Goal: Task Accomplishment & Management: Use online tool/utility

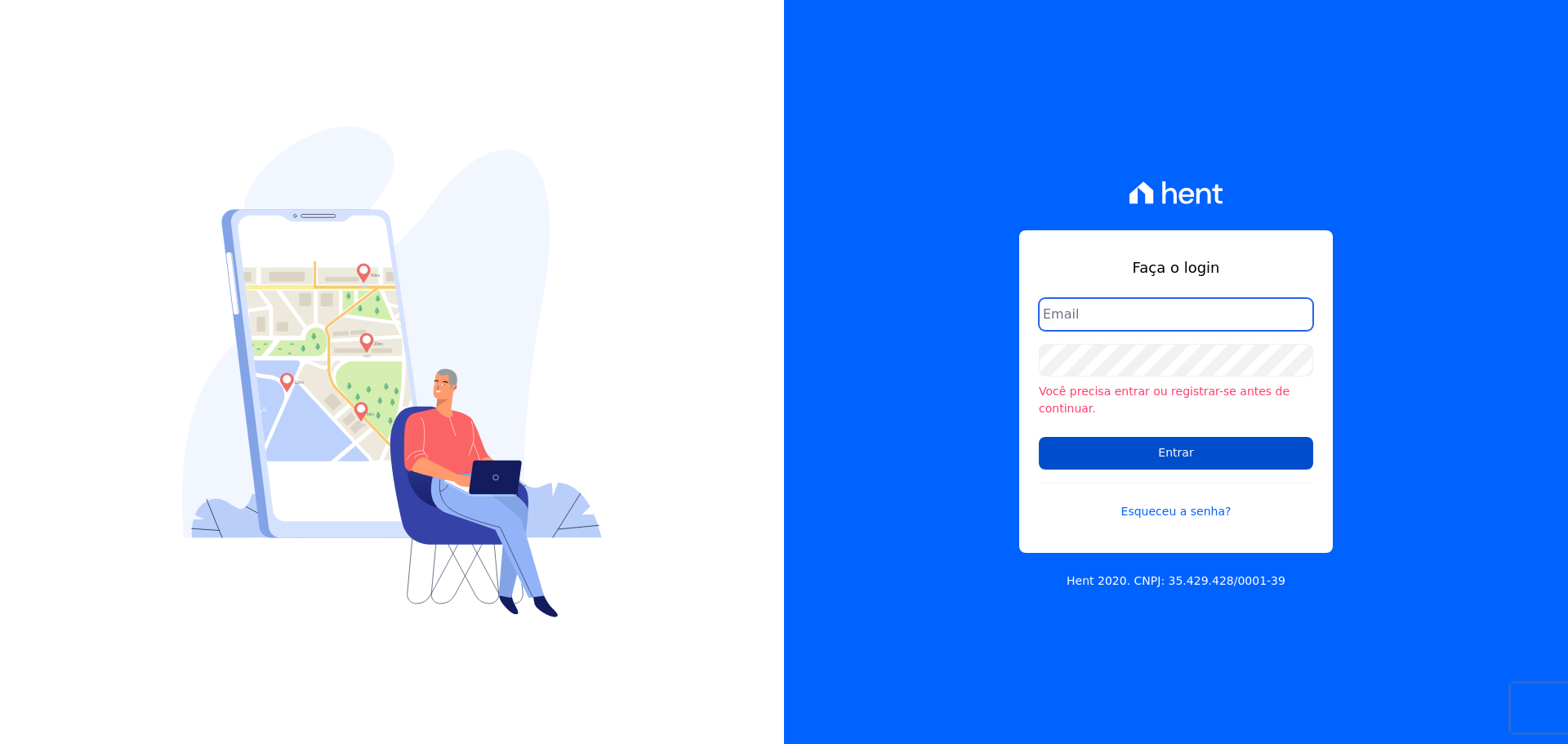
type input "financeiro@genesisempreendimentos.com.br"
click at [1167, 444] on input "Entrar" at bounding box center [1176, 452] width 275 height 33
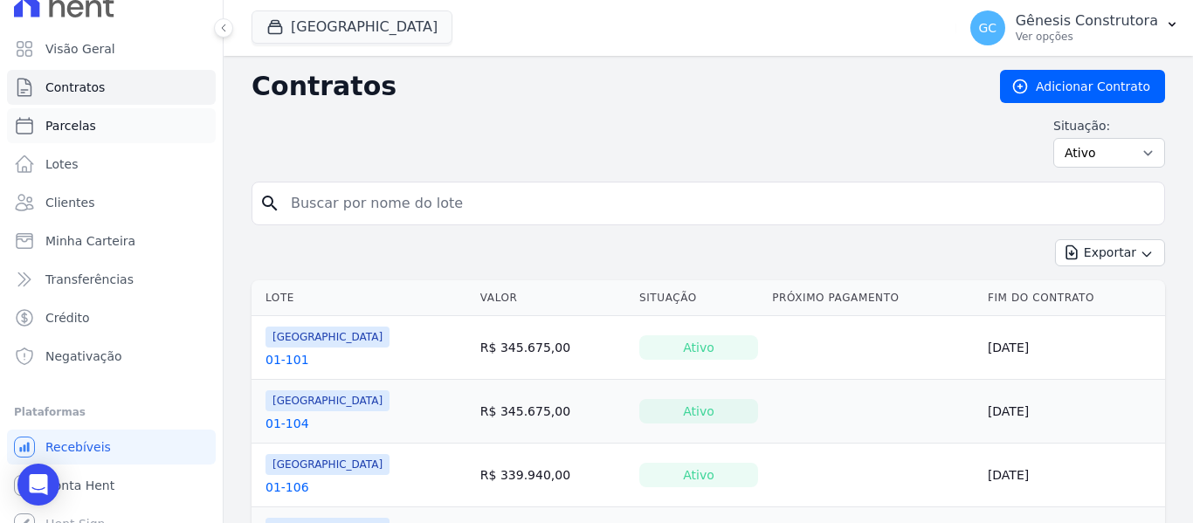
scroll to position [39, 0]
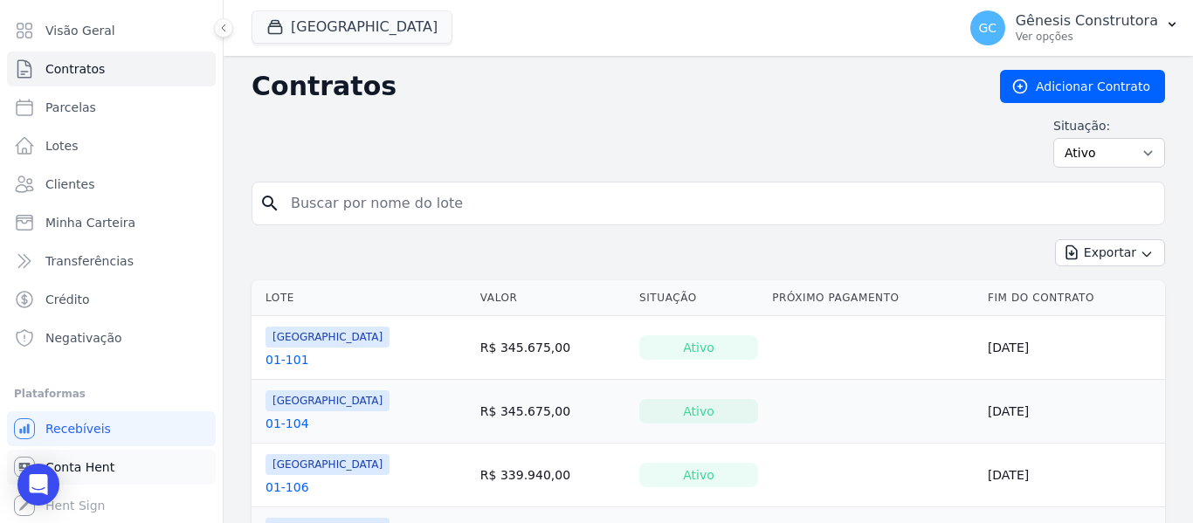
click at [109, 466] on link "Conta Hent" at bounding box center [111, 467] width 209 height 35
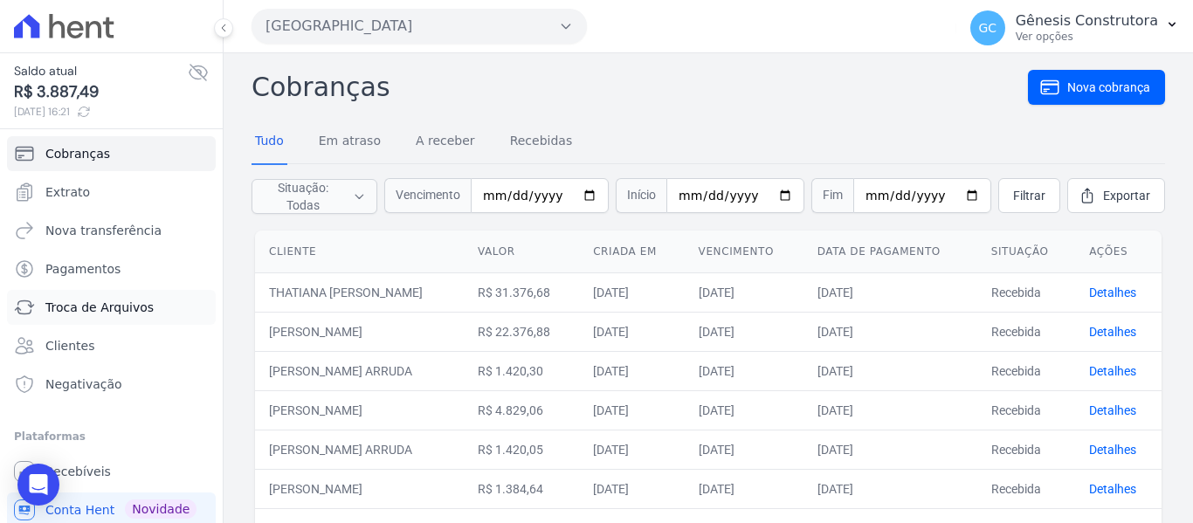
click at [123, 308] on span "Troca de Arquivos" at bounding box center [99, 307] width 108 height 17
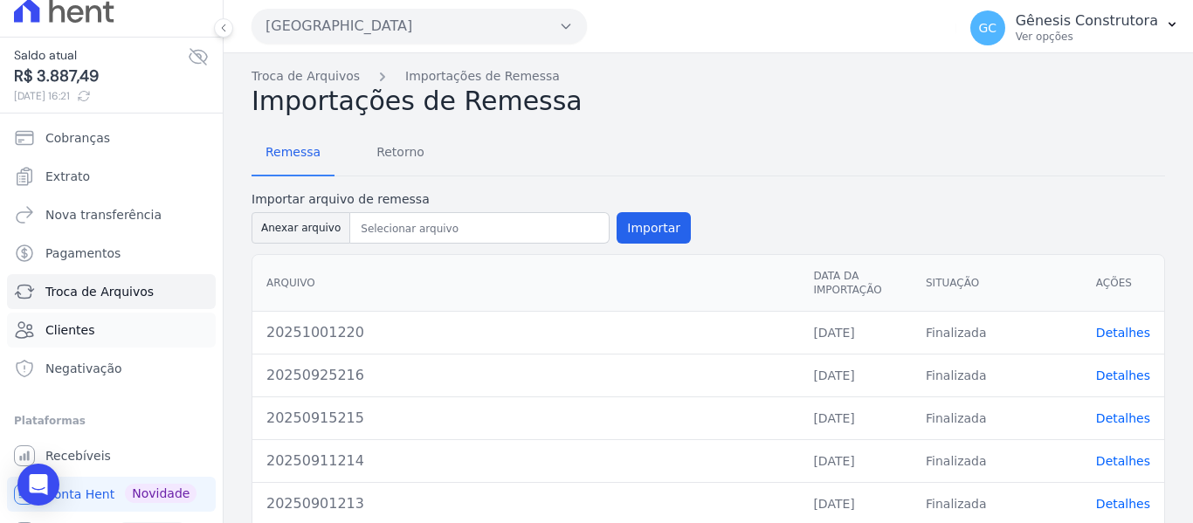
scroll to position [43, 0]
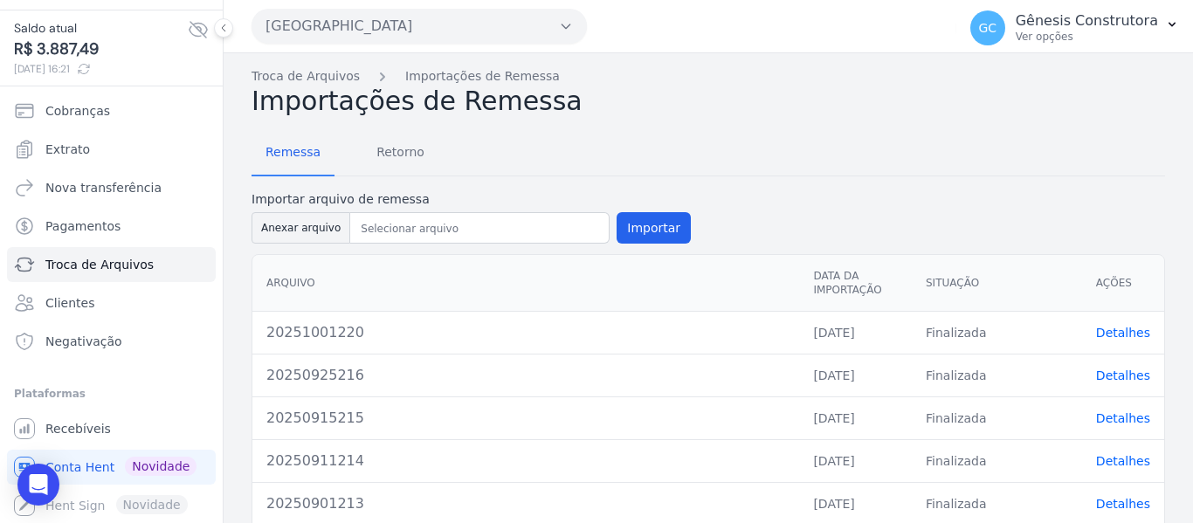
click at [555, 18] on button "[GEOGRAPHIC_DATA]" at bounding box center [419, 26] width 335 height 35
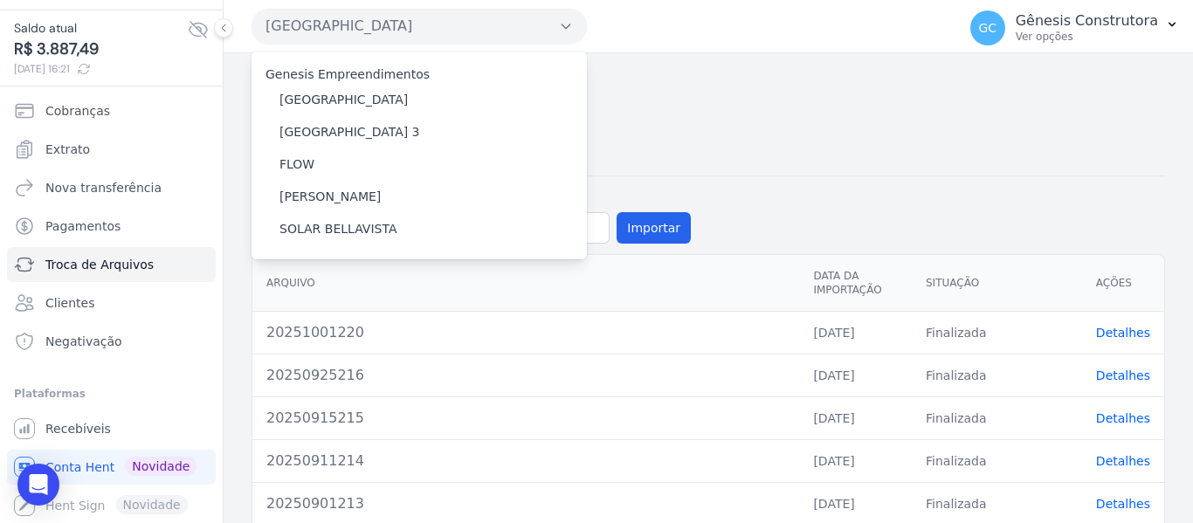
click at [743, 126] on div "Remessa Retorno Importar arquivo de remessa Anexar arquivo Importar Arquivo Dat…" at bounding box center [709, 459] width 914 height 685
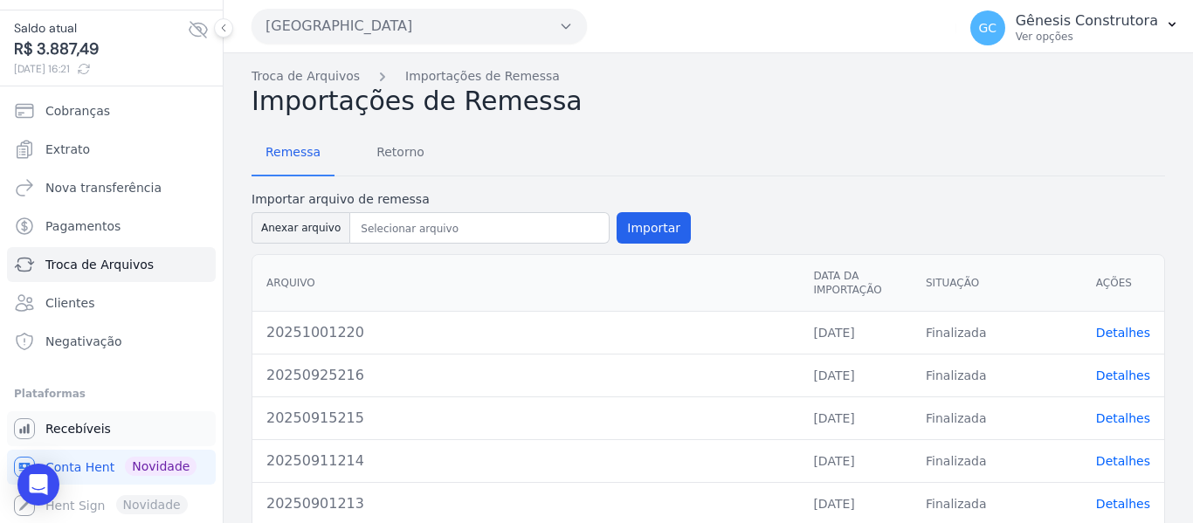
click at [92, 425] on span "Recebíveis" at bounding box center [78, 428] width 66 height 17
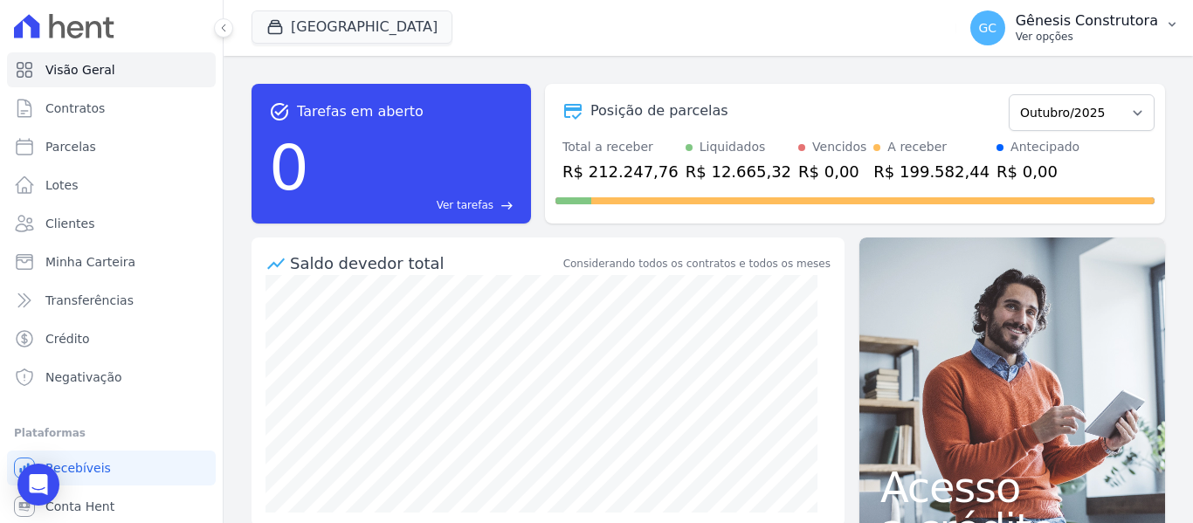
click at [999, 36] on span "GC" at bounding box center [988, 27] width 35 height 35
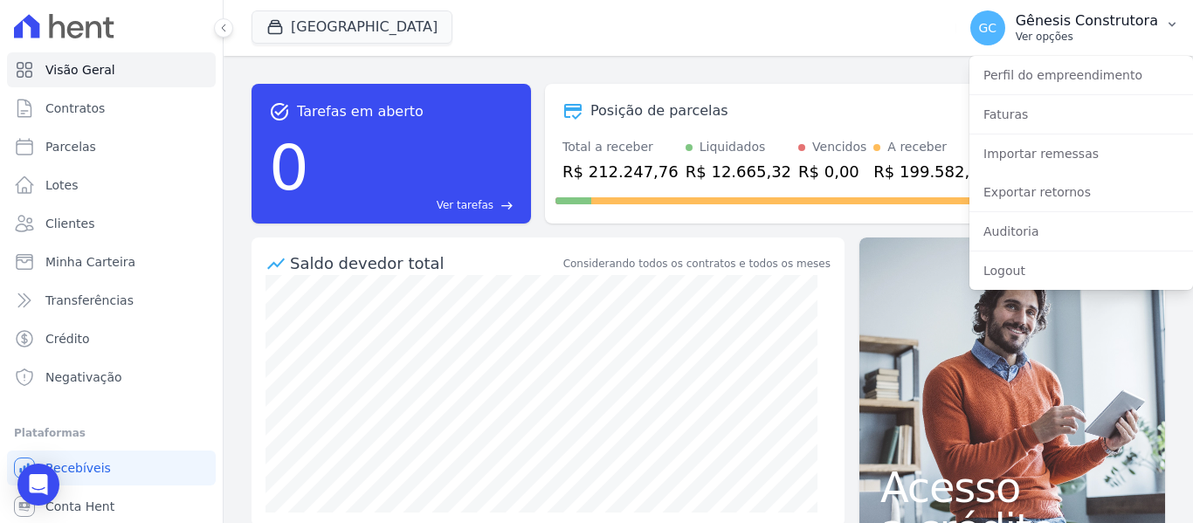
click at [997, 31] on span "GC" at bounding box center [987, 28] width 18 height 12
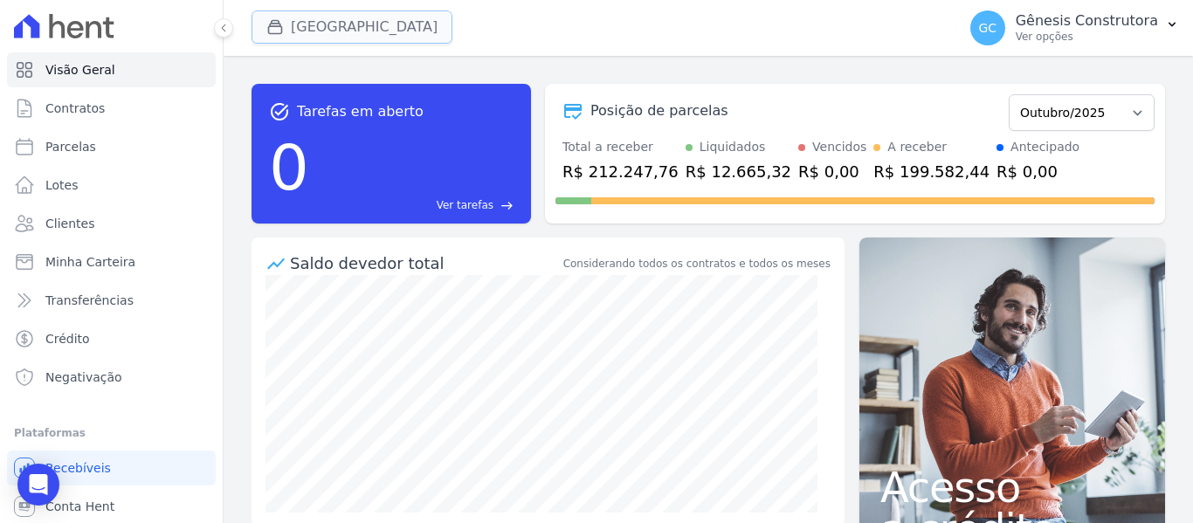
click at [357, 31] on button "[GEOGRAPHIC_DATA]" at bounding box center [352, 26] width 201 height 33
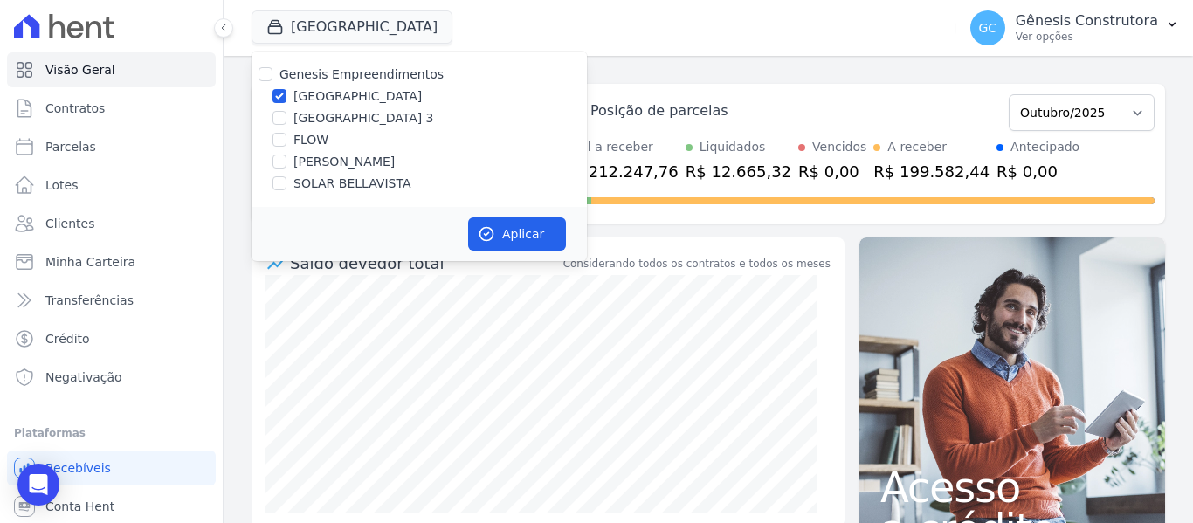
click at [287, 145] on div "FLOW" at bounding box center [419, 140] width 335 height 18
click at [280, 141] on input "FLOW" at bounding box center [280, 140] width 14 height 14
checkbox input "true"
click at [281, 96] on input "[GEOGRAPHIC_DATA]" at bounding box center [280, 96] width 14 height 14
checkbox input "false"
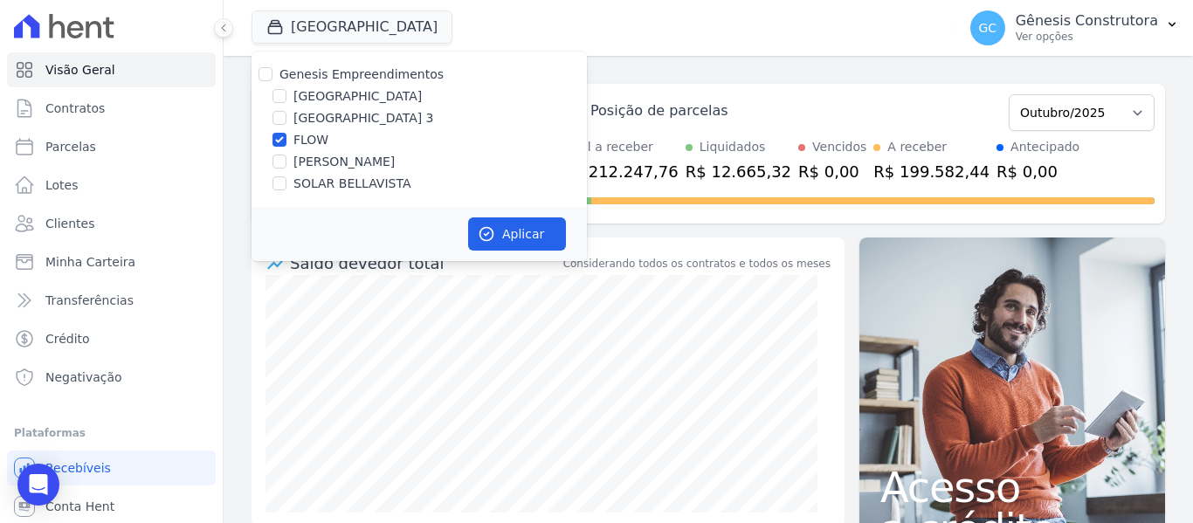
click at [617, 73] on div "task_alt Tarefas em aberto 0 Ver tarefas east Posição de parcelas Abril/2023 Ma…" at bounding box center [709, 154] width 914 height 168
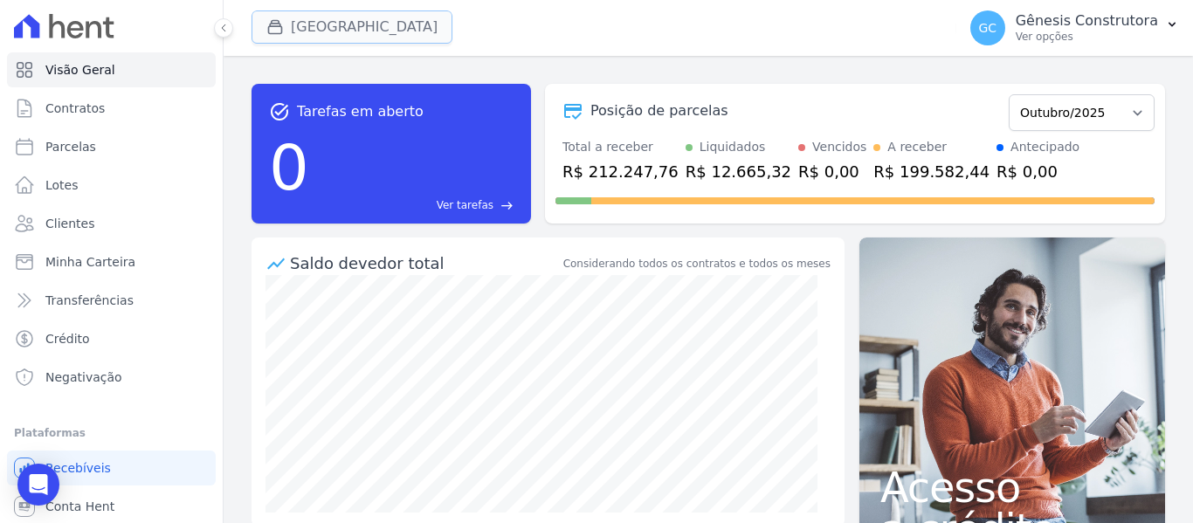
click at [358, 28] on button "[GEOGRAPHIC_DATA]" at bounding box center [352, 26] width 201 height 33
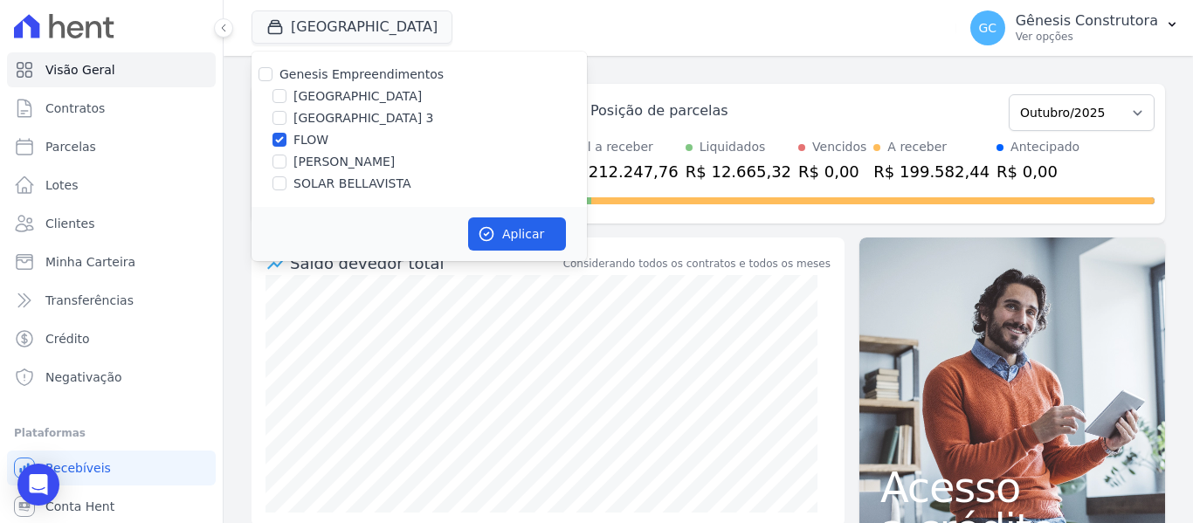
drag, startPoint x: 342, startPoint y: 188, endPoint x: 282, endPoint y: 158, distance: 67.2
click at [340, 186] on label "SOLAR BELLAVISTA" at bounding box center [352, 184] width 117 height 18
click at [287, 186] on input "SOLAR BELLAVISTA" at bounding box center [280, 183] width 14 height 14
checkbox input "true"
click at [268, 136] on div "FLOW" at bounding box center [419, 140] width 335 height 18
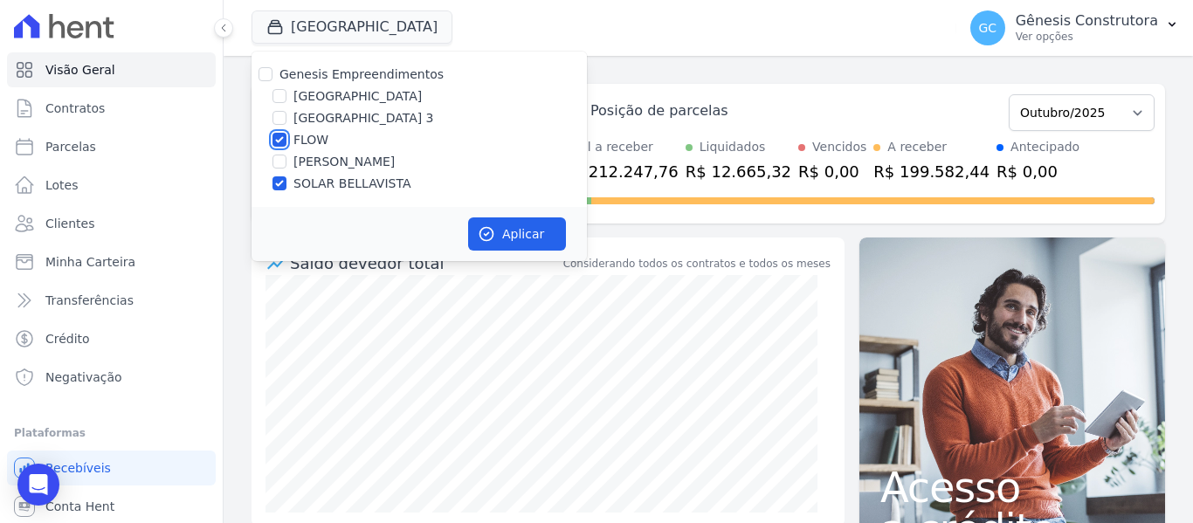
click at [282, 139] on input "FLOW" at bounding box center [280, 140] width 14 height 14
checkbox input "false"
click at [513, 232] on button "Aplicar" at bounding box center [517, 234] width 98 height 33
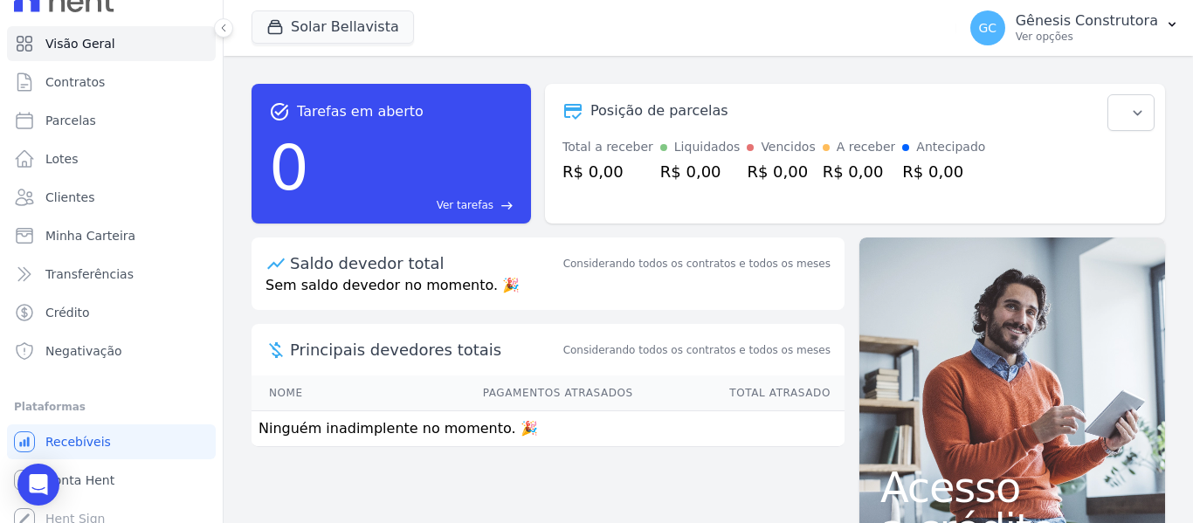
scroll to position [39, 0]
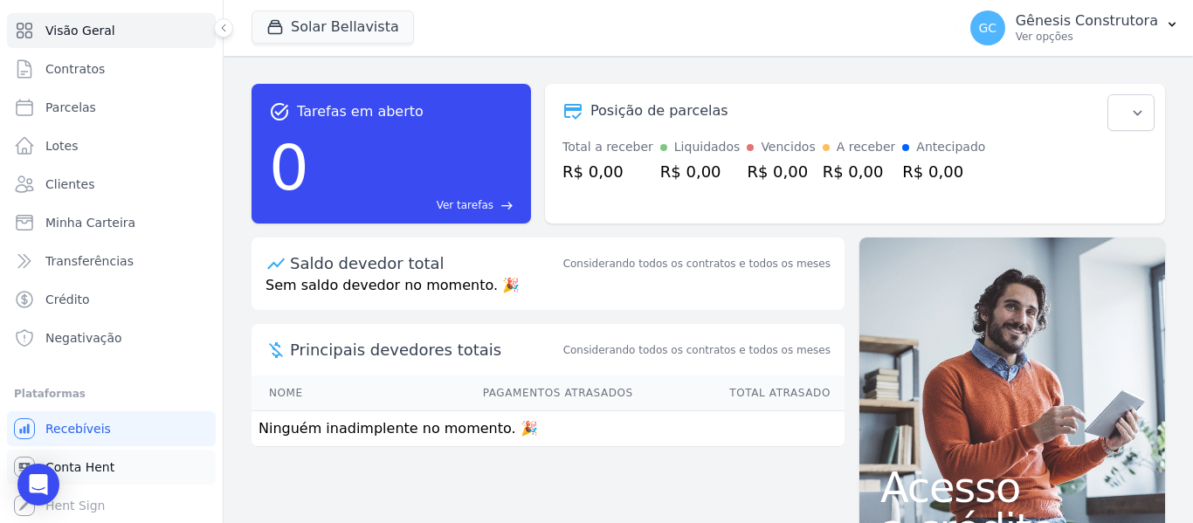
click at [76, 467] on span "Conta Hent" at bounding box center [79, 467] width 69 height 17
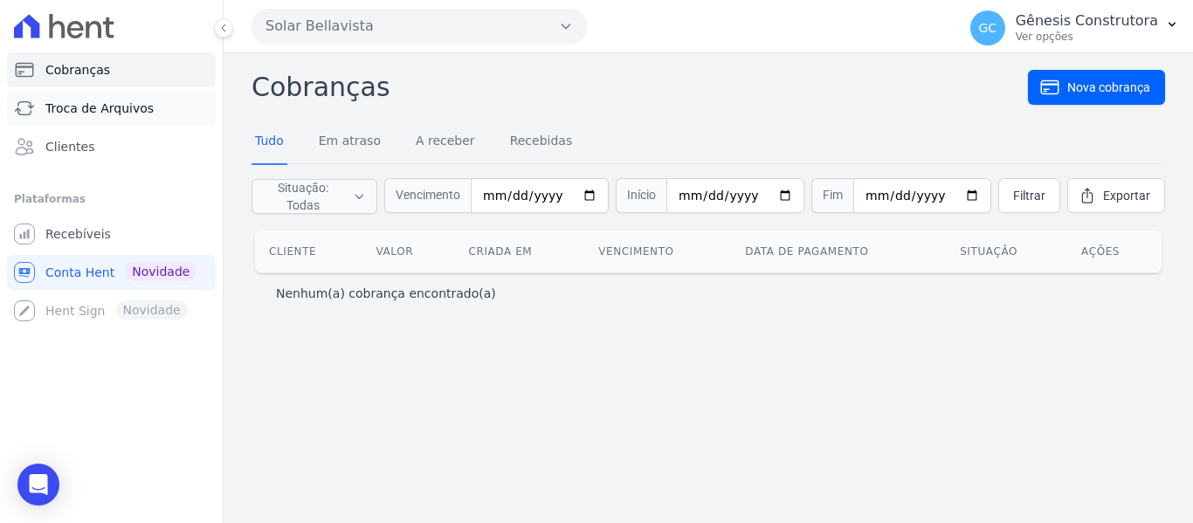
click at [110, 112] on span "Troca de Arquivos" at bounding box center [99, 108] width 108 height 17
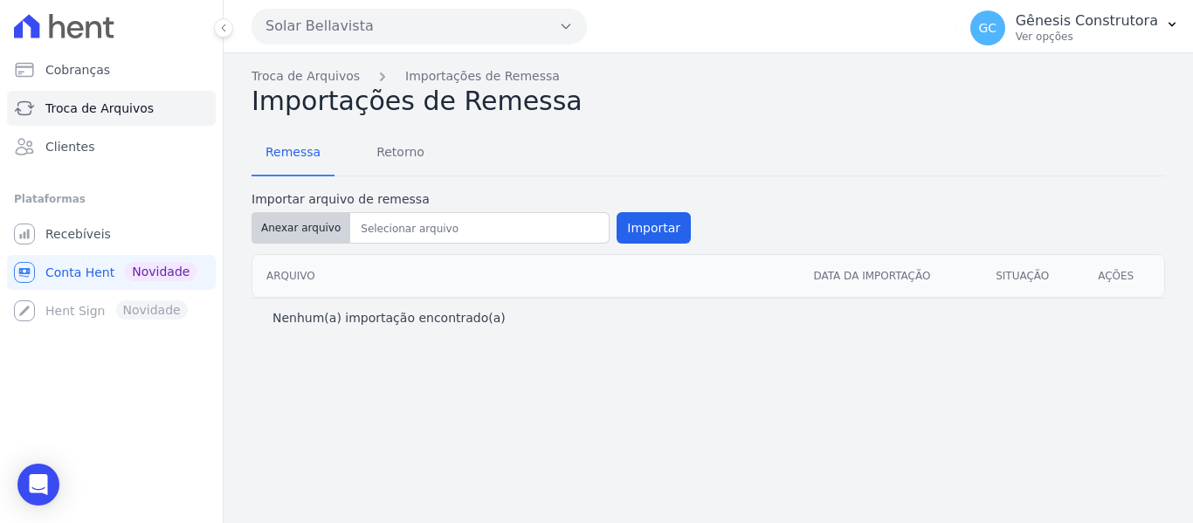
click at [300, 232] on button "Anexar arquivo" at bounding box center [301, 227] width 99 height 31
type input "BELLAVISTA"
click at [645, 228] on button "Importar" at bounding box center [654, 227] width 74 height 31
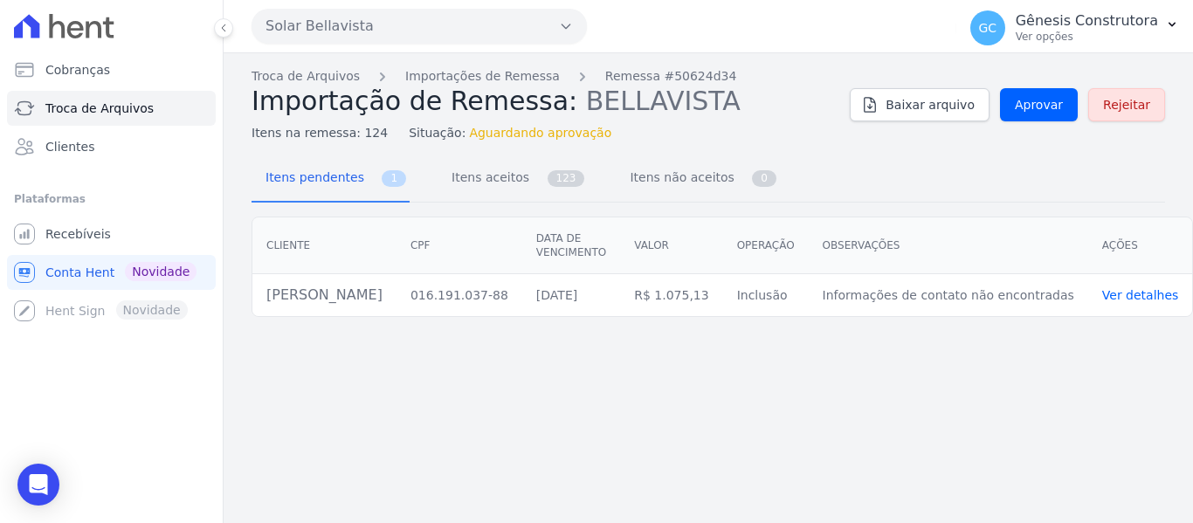
click at [1127, 296] on link "Ver detalhes" at bounding box center [1141, 295] width 77 height 14
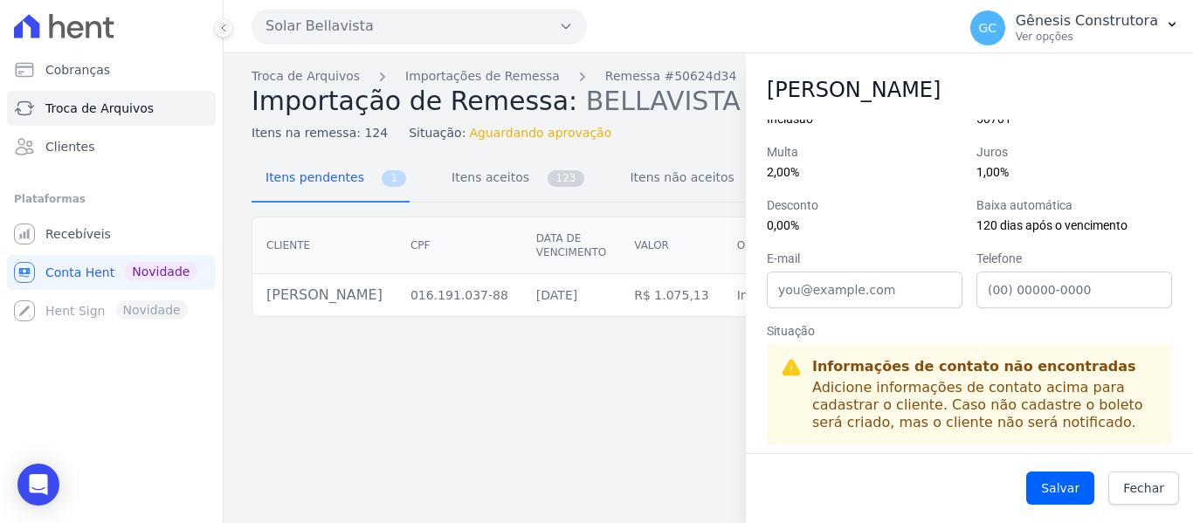
scroll to position [149, 0]
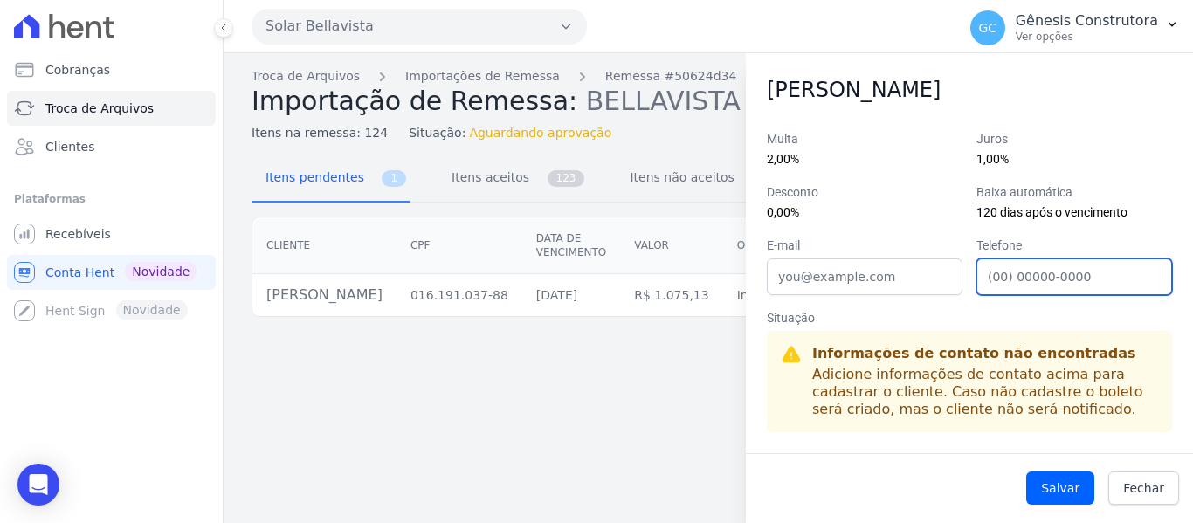
click at [992, 275] on input "Telefone" at bounding box center [1075, 277] width 196 height 37
type input "21976226651"
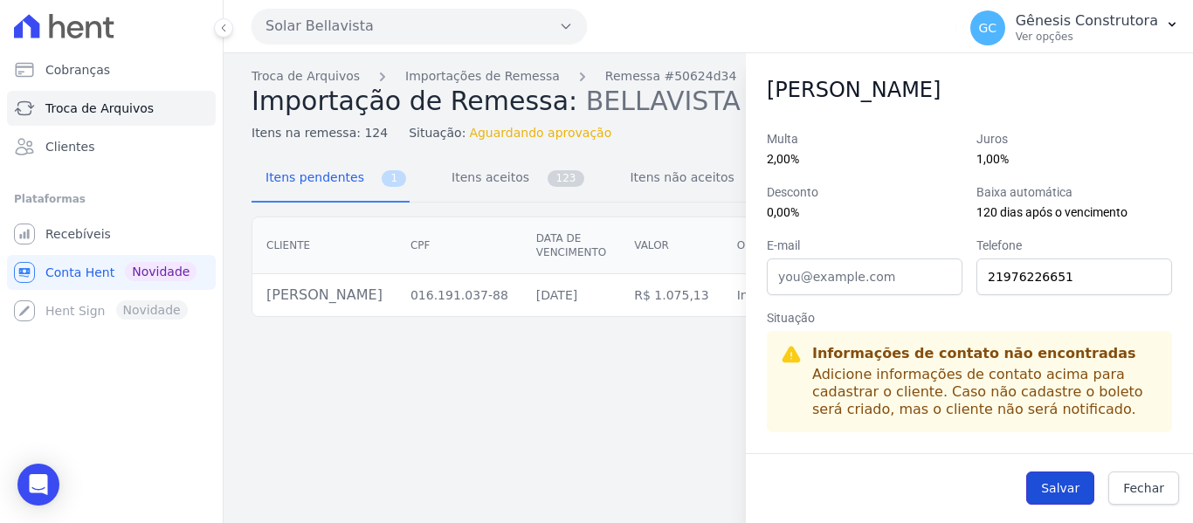
click at [1070, 492] on button "Salvar" at bounding box center [1061, 488] width 68 height 33
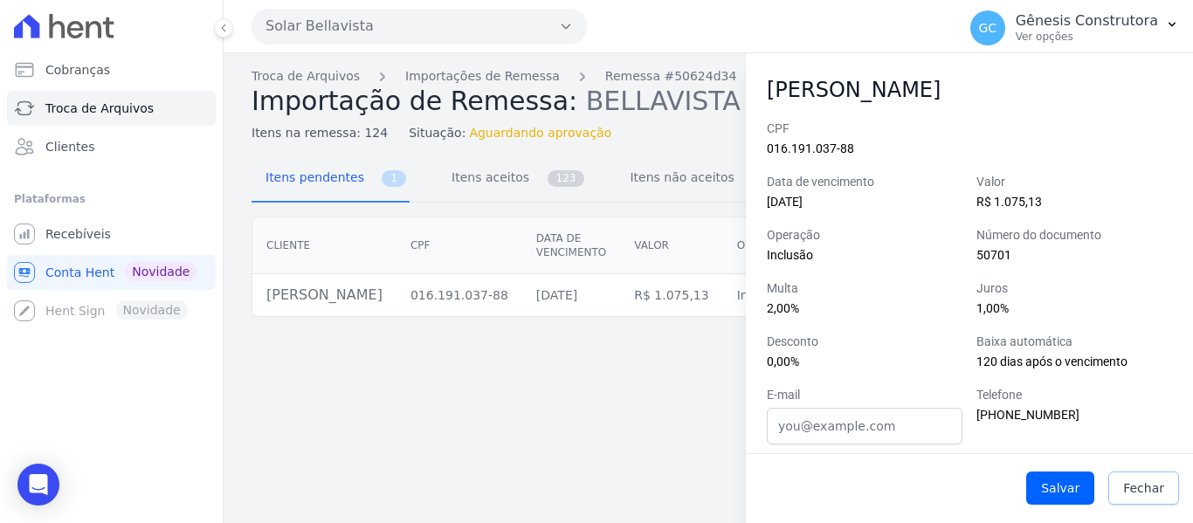
click at [1145, 488] on span "Fechar" at bounding box center [1143, 488] width 41 height 17
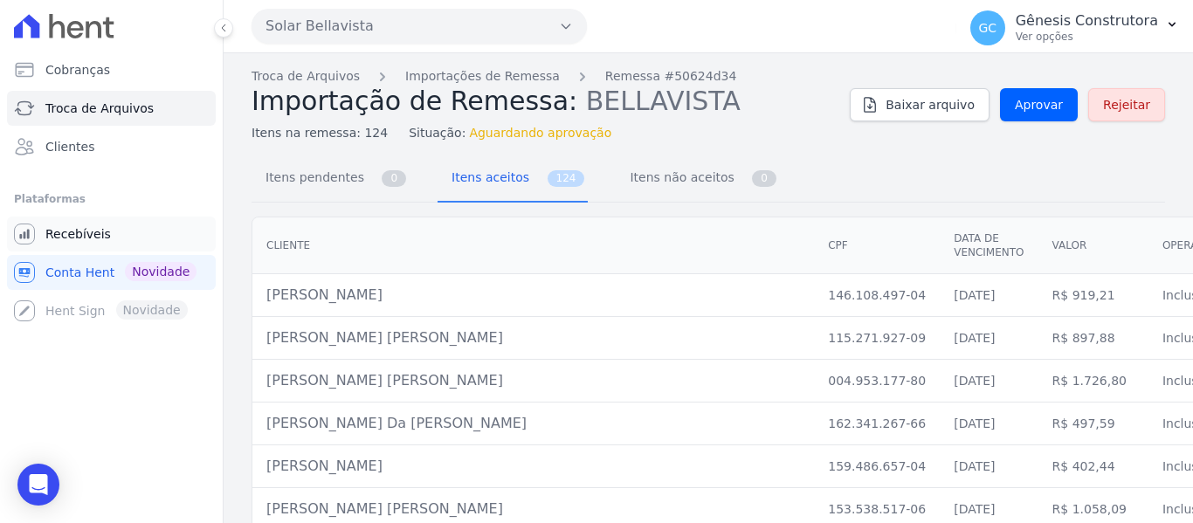
click at [83, 234] on span "Recebíveis" at bounding box center [78, 233] width 66 height 17
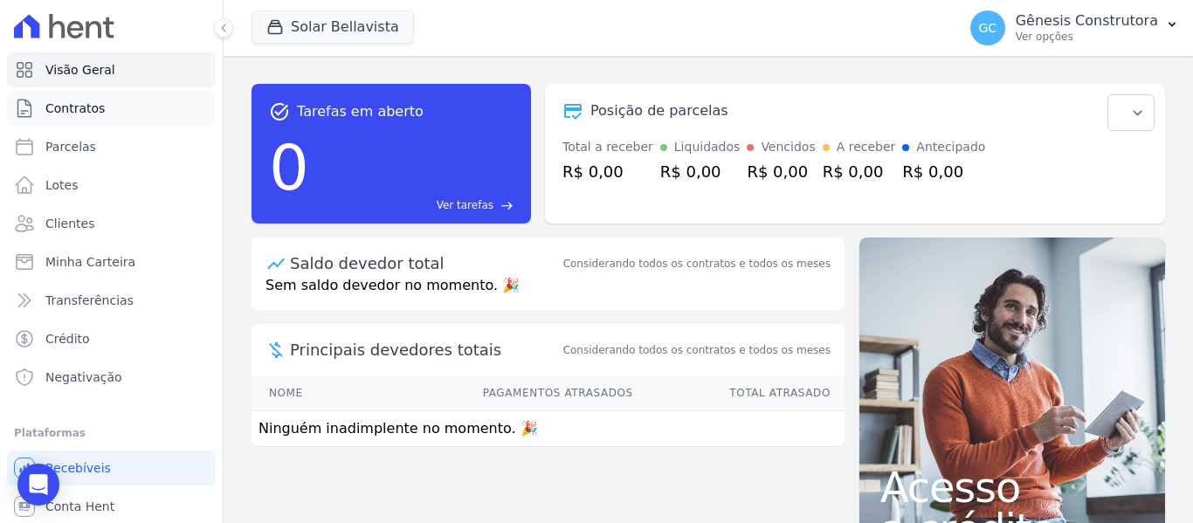
click at [94, 114] on span "Contratos" at bounding box center [74, 108] width 59 height 17
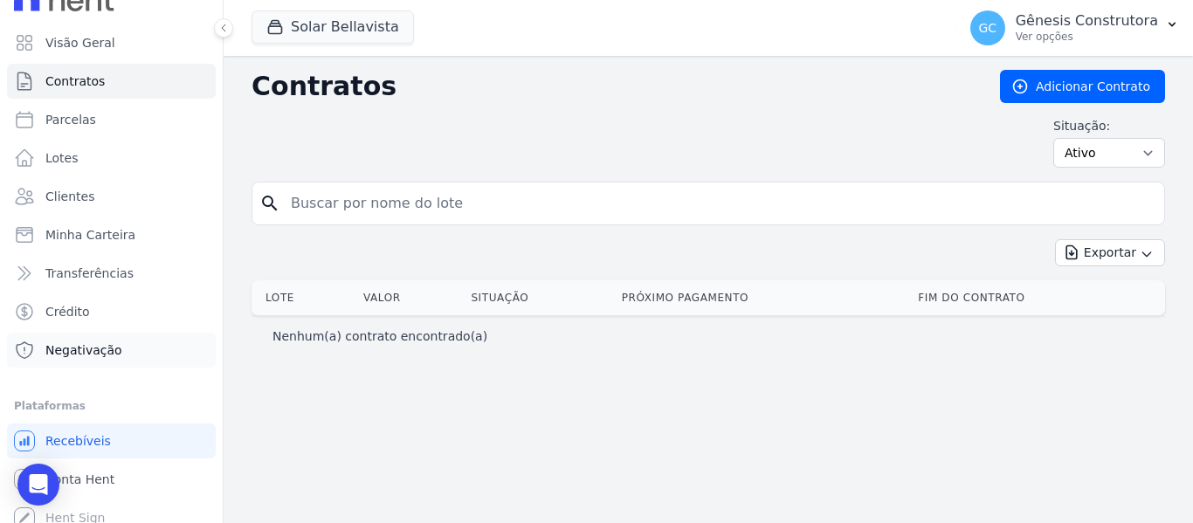
scroll to position [39, 0]
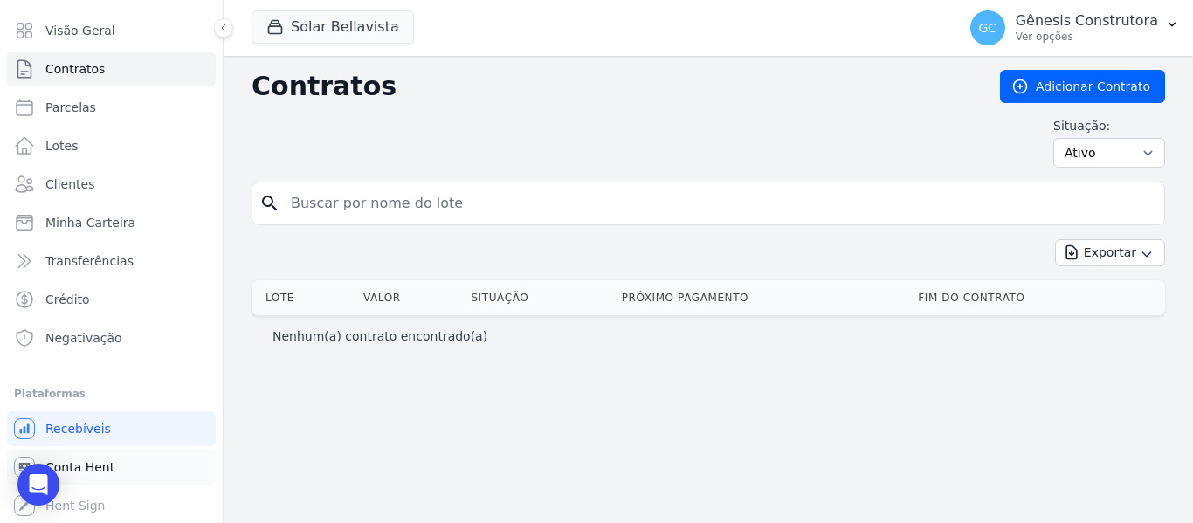
click at [93, 467] on span "Conta Hent" at bounding box center [79, 467] width 69 height 17
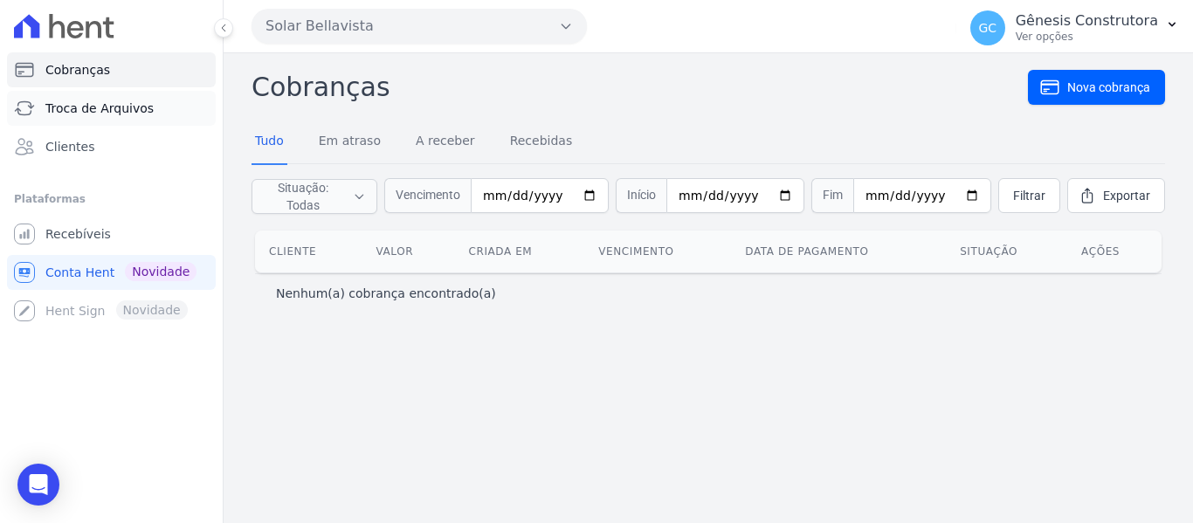
click at [114, 117] on link "Troca de Arquivos" at bounding box center [111, 108] width 209 height 35
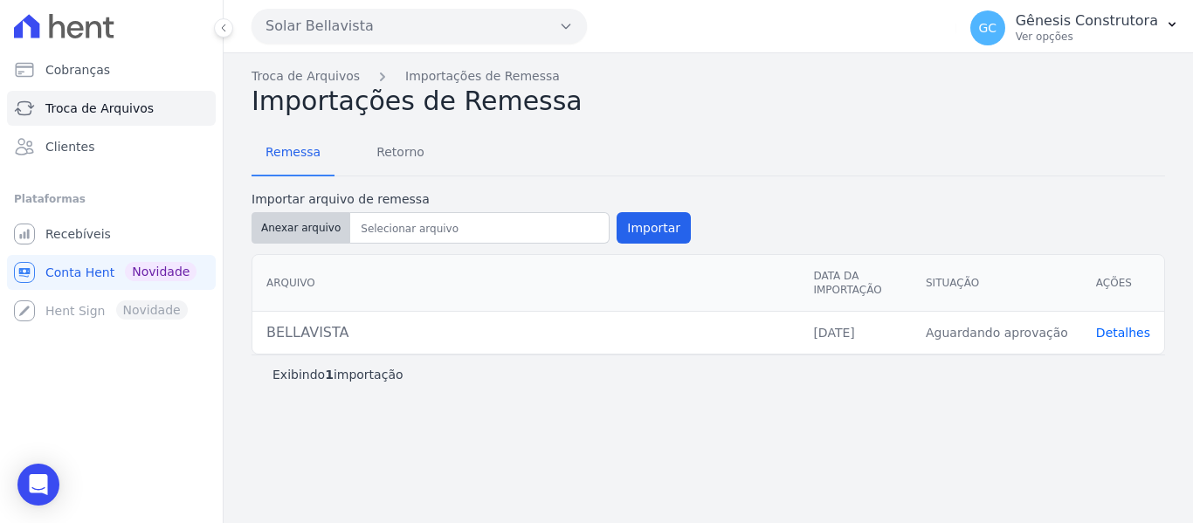
click at [299, 236] on button "Anexar arquivo" at bounding box center [301, 227] width 99 height 31
click at [1125, 333] on link "Detalhes" at bounding box center [1123, 333] width 54 height 14
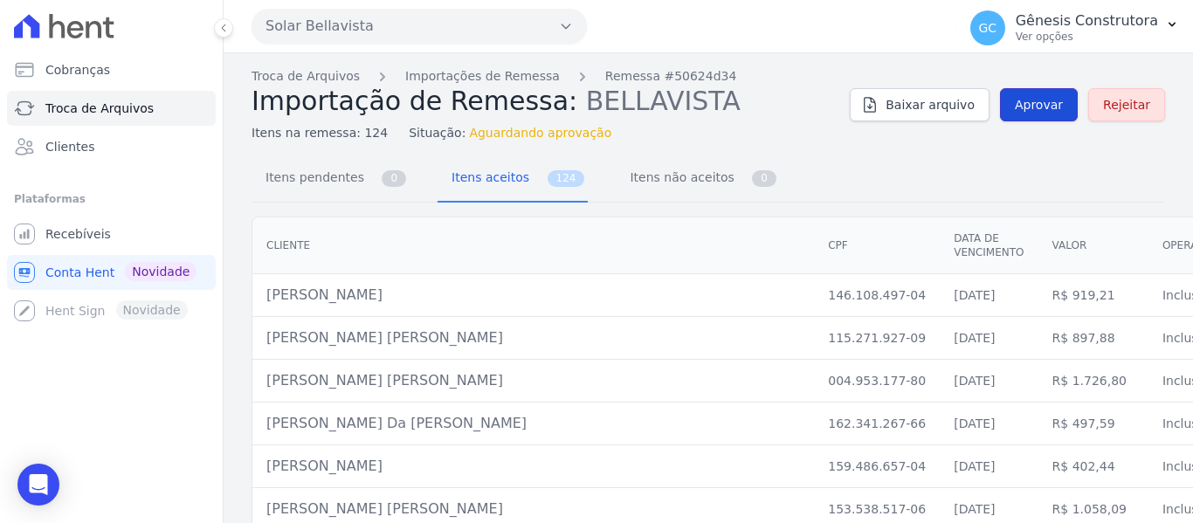
click at [1035, 114] on link "Aprovar" at bounding box center [1039, 104] width 78 height 33
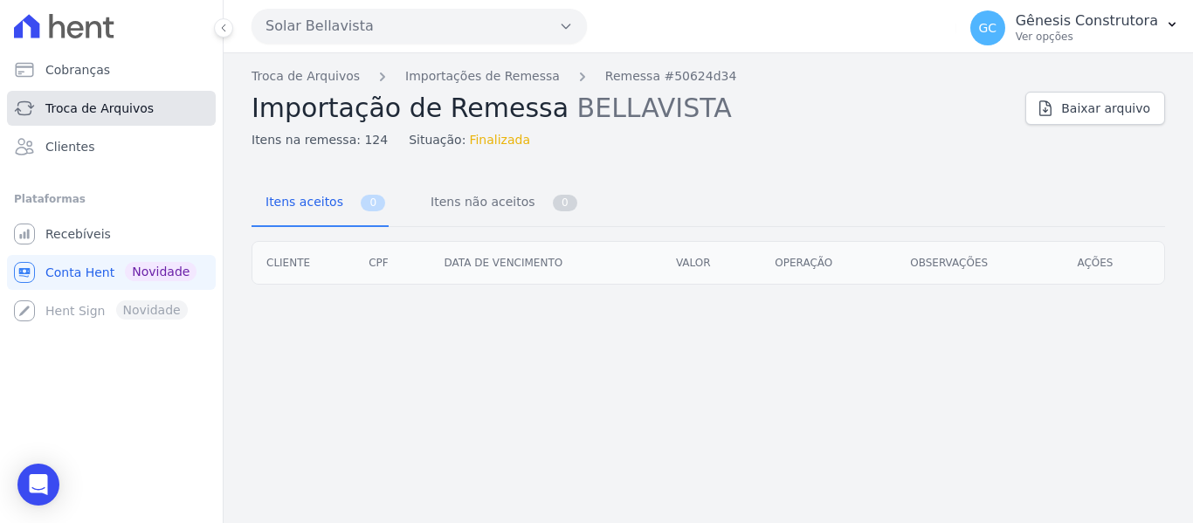
click at [131, 103] on span "Troca de Arquivos" at bounding box center [99, 108] width 108 height 17
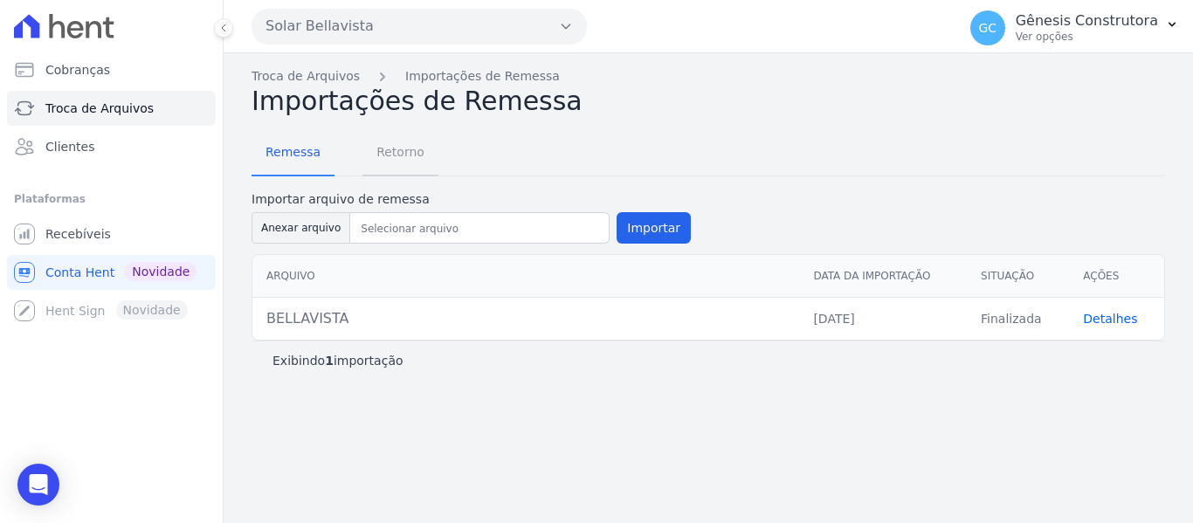
click at [397, 169] on span "Retorno" at bounding box center [400, 152] width 69 height 35
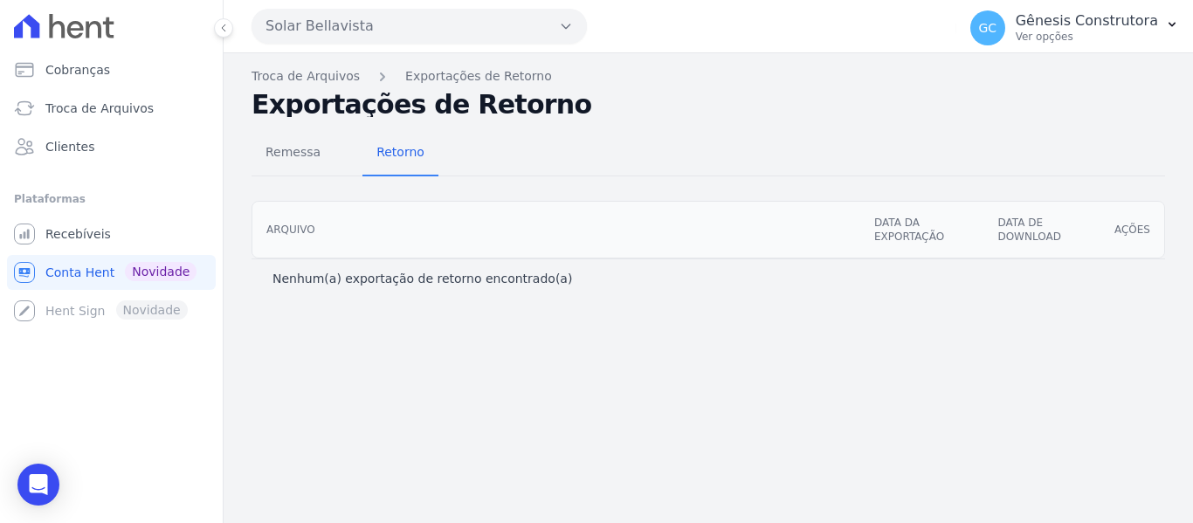
drag, startPoint x: 290, startPoint y: 229, endPoint x: 377, endPoint y: 232, distance: 87.4
click at [377, 232] on th "Arquivo" at bounding box center [556, 230] width 608 height 56
click at [86, 238] on span "Recebíveis" at bounding box center [78, 233] width 66 height 17
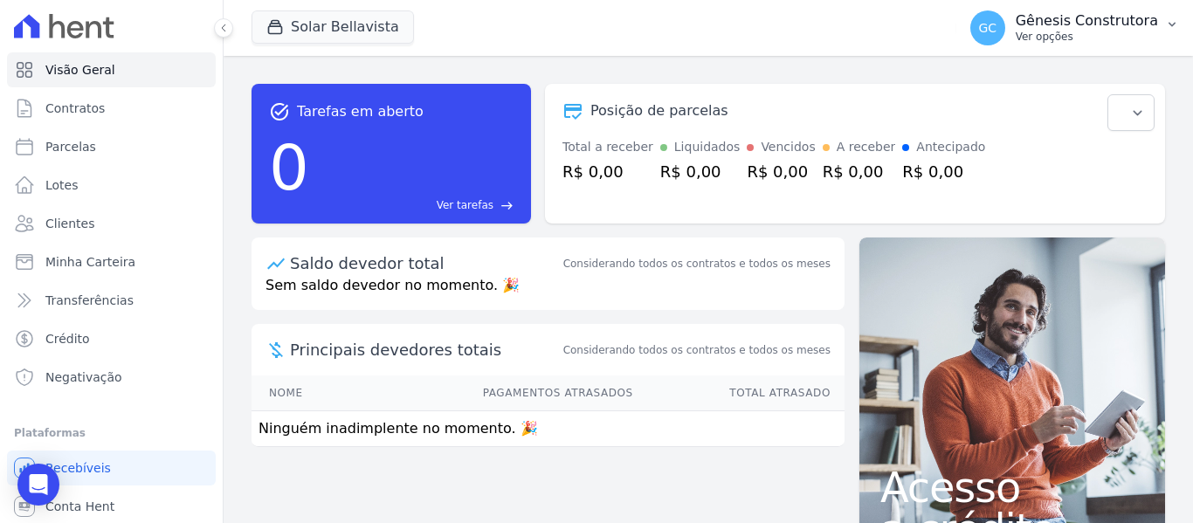
click at [1006, 14] on span "GC" at bounding box center [988, 27] width 35 height 35
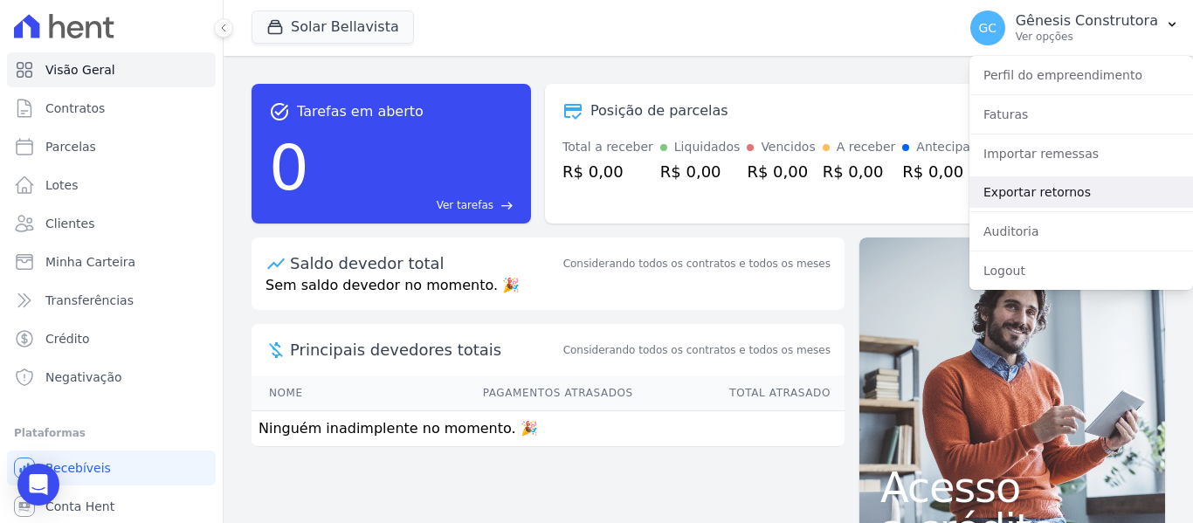
click at [1041, 190] on link "Exportar retornos" at bounding box center [1082, 191] width 224 height 31
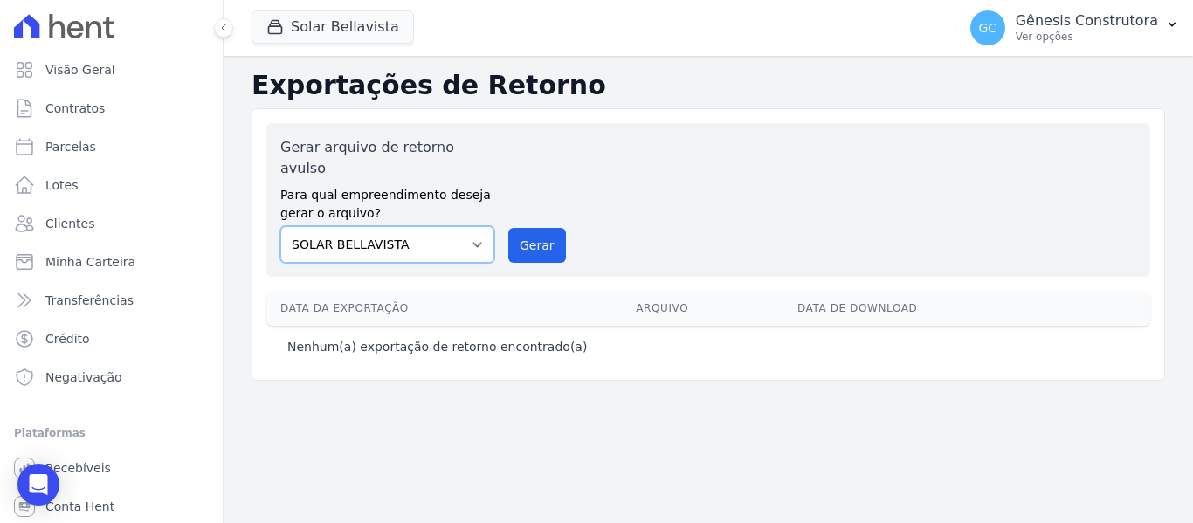
click at [471, 226] on select "Estação Nogueira Estação Nogueira 3 FLOW HILDEGARDO DE NORONHA SOLAR BELLAVISTA" at bounding box center [387, 244] width 214 height 37
click at [557, 228] on button "Gerar" at bounding box center [537, 245] width 58 height 35
click at [126, 470] on link "Recebíveis" at bounding box center [111, 468] width 209 height 35
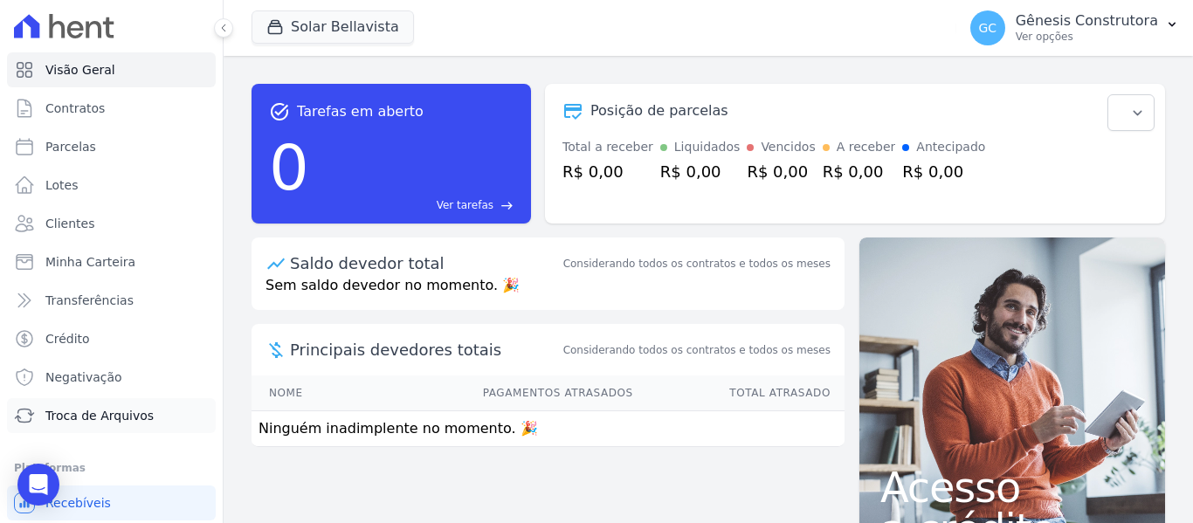
click at [122, 420] on span "Troca de Arquivos" at bounding box center [99, 415] width 108 height 17
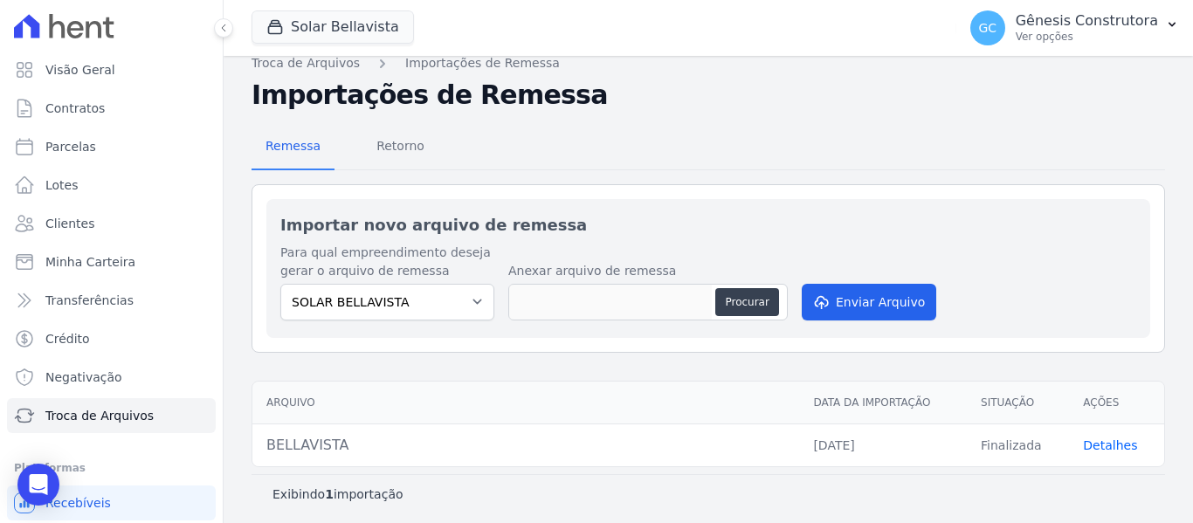
scroll to position [20, 0]
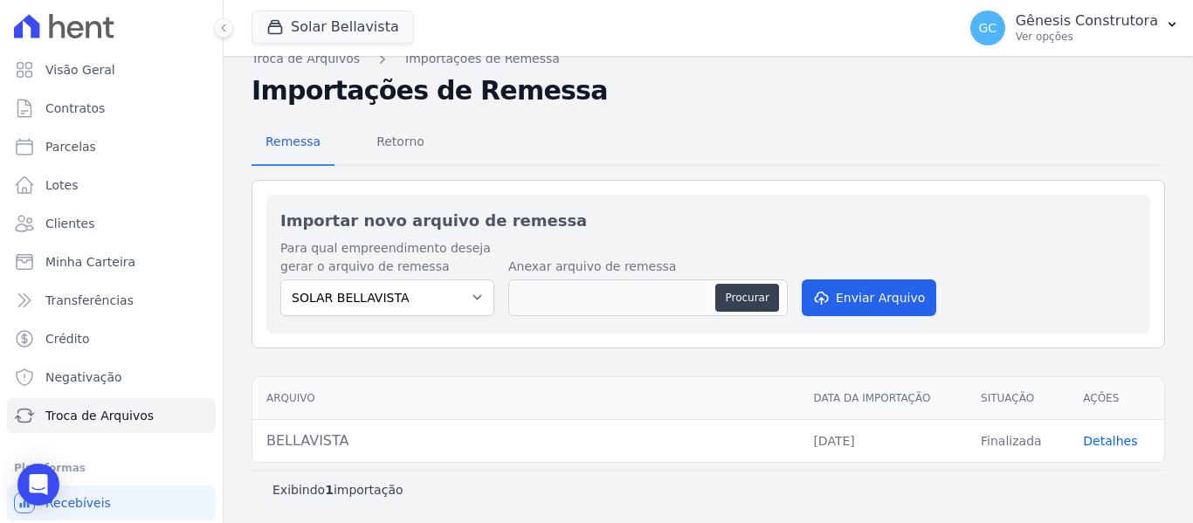
click at [1096, 445] on link "Detalhes" at bounding box center [1110, 441] width 54 height 14
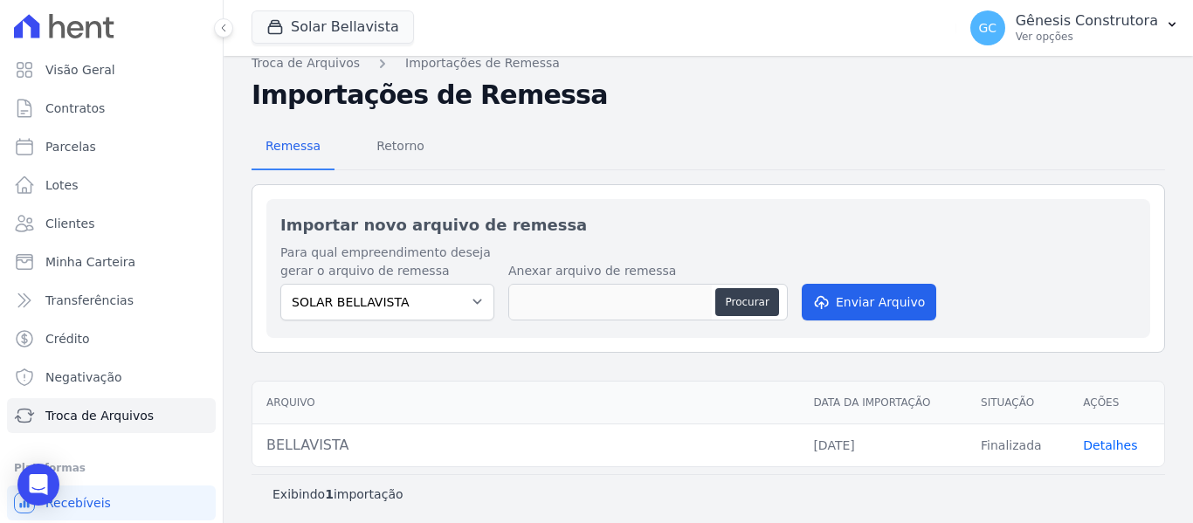
scroll to position [20, 0]
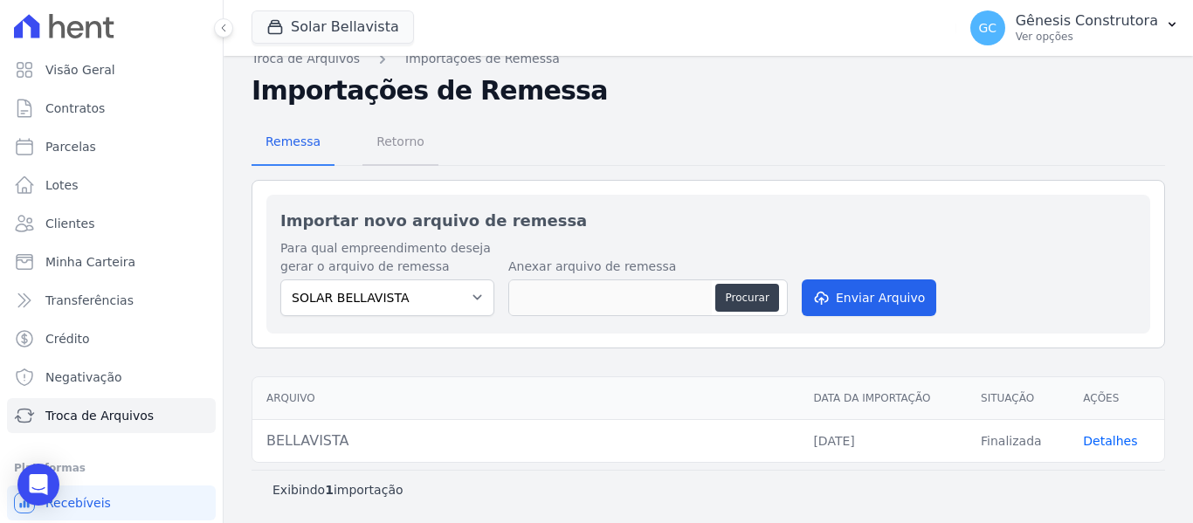
click at [406, 144] on span "Retorno" at bounding box center [400, 141] width 69 height 35
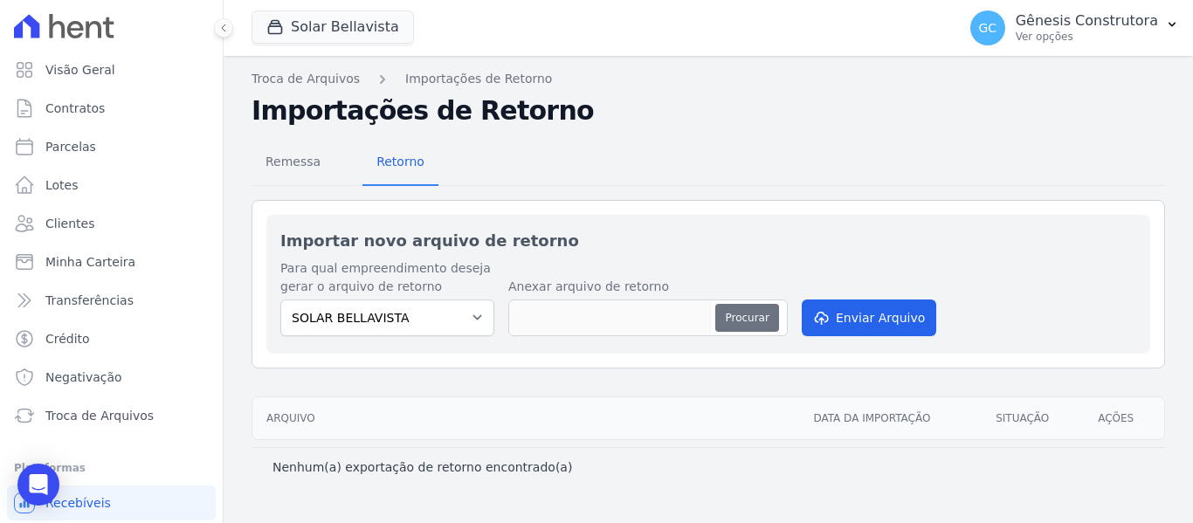
click at [753, 317] on button "Procurar" at bounding box center [746, 318] width 63 height 28
click at [315, 158] on span "Remessa" at bounding box center [293, 161] width 76 height 35
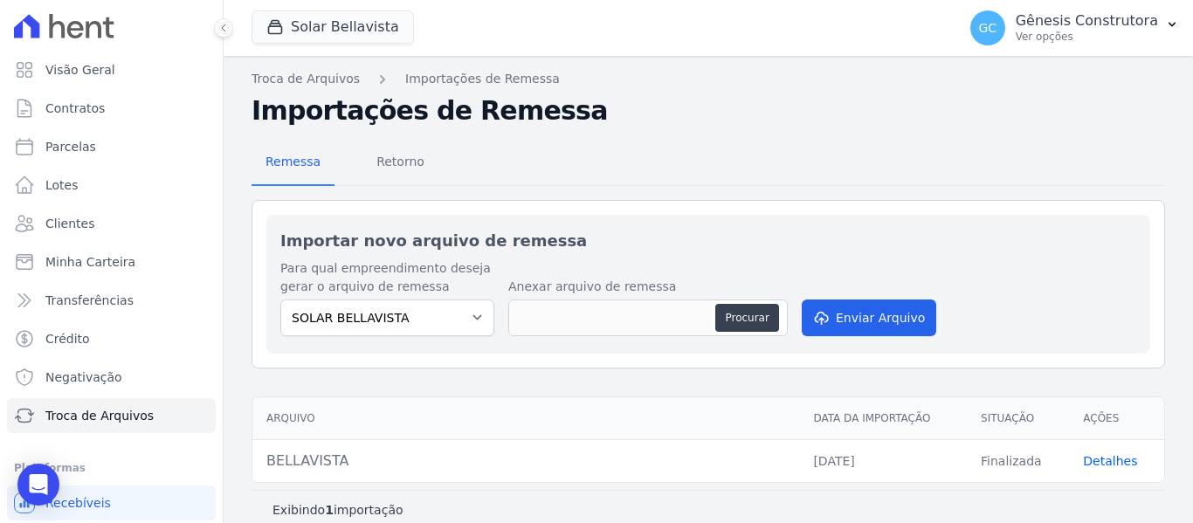
click at [379, 172] on span "Retorno" at bounding box center [400, 161] width 69 height 35
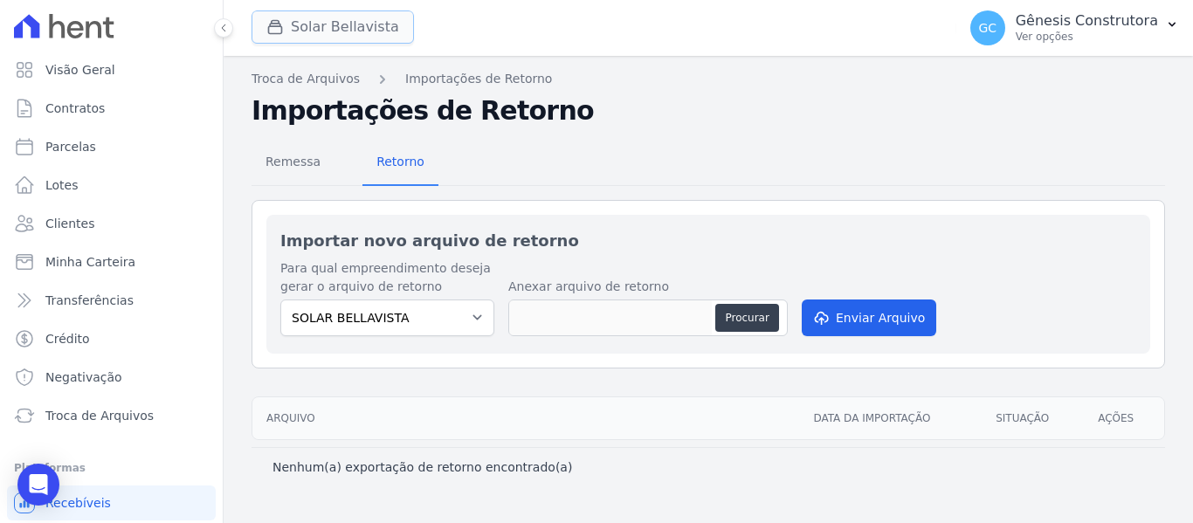
click at [345, 23] on button "Solar Bellavista" at bounding box center [333, 26] width 162 height 33
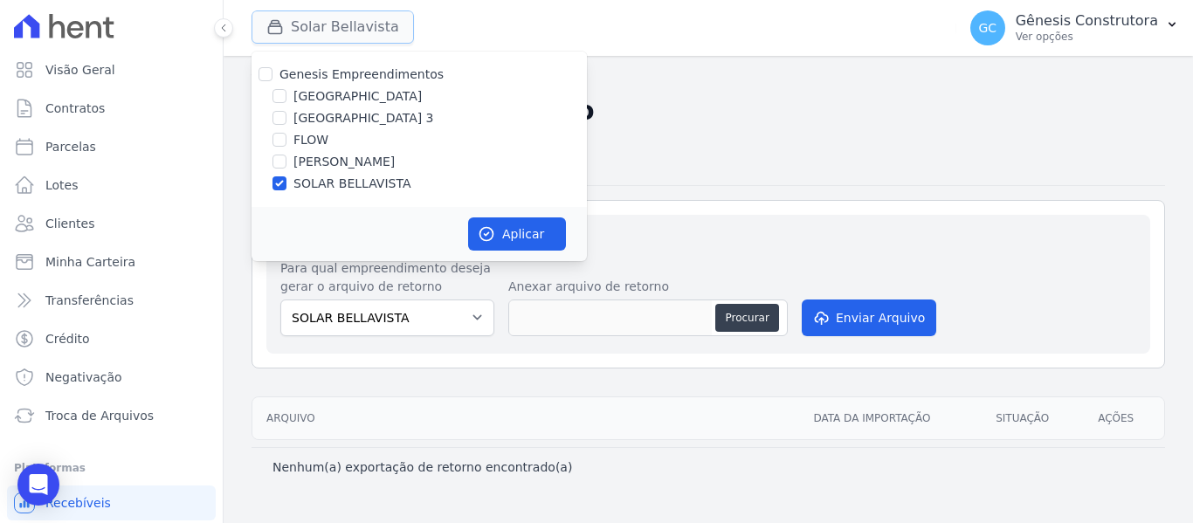
click at [358, 31] on button "Solar Bellavista" at bounding box center [333, 26] width 162 height 33
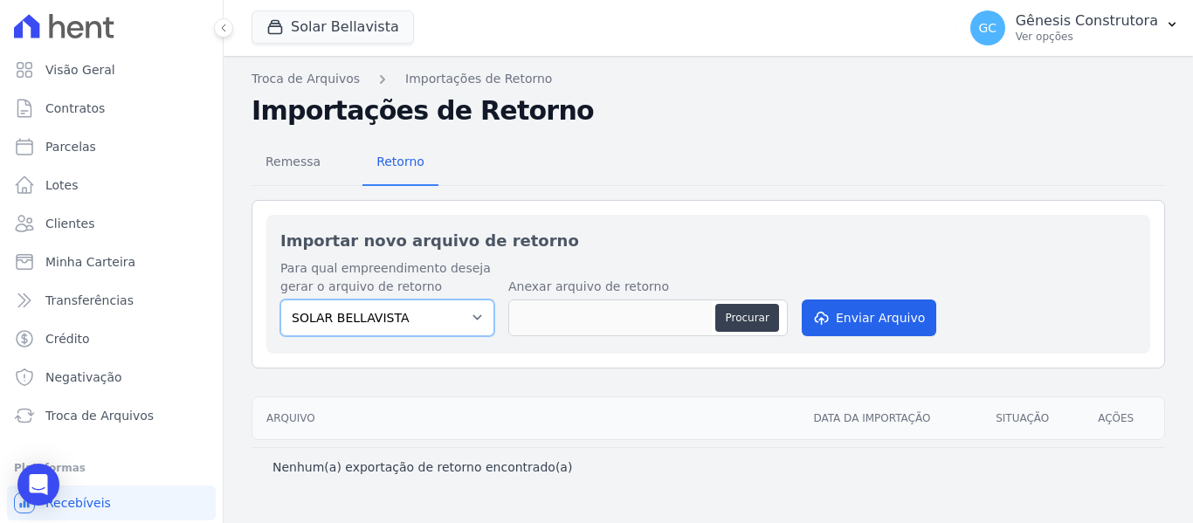
click at [436, 305] on select "SOLAR BELLAVISTA" at bounding box center [387, 318] width 214 height 37
click at [280, 300] on select "SOLAR BELLAVISTA" at bounding box center [387, 318] width 214 height 37
click at [343, 25] on button "Solar Bellavista" at bounding box center [333, 26] width 162 height 33
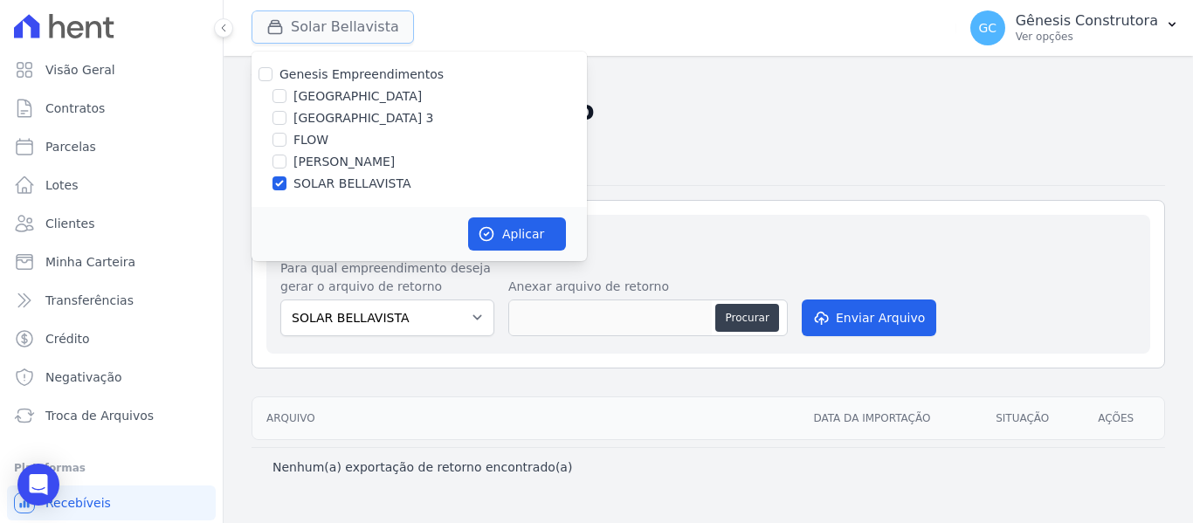
click at [321, 38] on button "Solar Bellavista" at bounding box center [333, 26] width 162 height 33
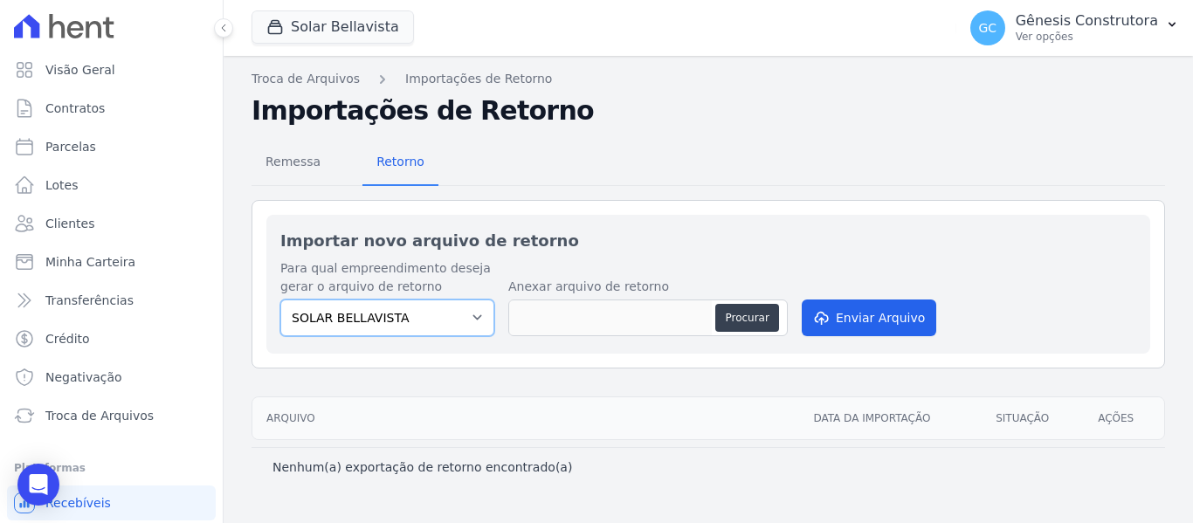
click at [398, 311] on select "SOLAR BELLAVISTA" at bounding box center [387, 318] width 214 height 37
drag, startPoint x: 404, startPoint y: 311, endPoint x: 404, endPoint y: 295, distance: 15.7
click at [404, 311] on select "SOLAR BELLAVISTA" at bounding box center [387, 318] width 214 height 37
click at [335, 34] on button "Solar Bellavista" at bounding box center [333, 26] width 162 height 33
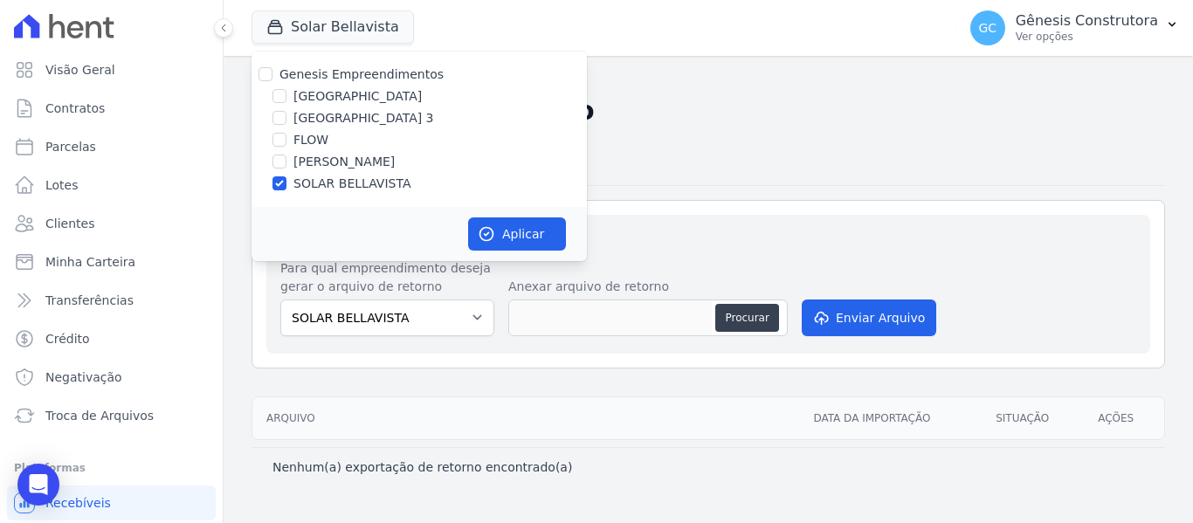
click at [334, 165] on label "[PERSON_NAME]" at bounding box center [344, 162] width 101 height 18
click at [287, 165] on input "[PERSON_NAME]" at bounding box center [280, 162] width 14 height 14
checkbox input "true"
click at [324, 185] on label "SOLAR BELLAVISTA" at bounding box center [352, 184] width 117 height 18
click at [287, 185] on input "SOLAR BELLAVISTA" at bounding box center [280, 183] width 14 height 14
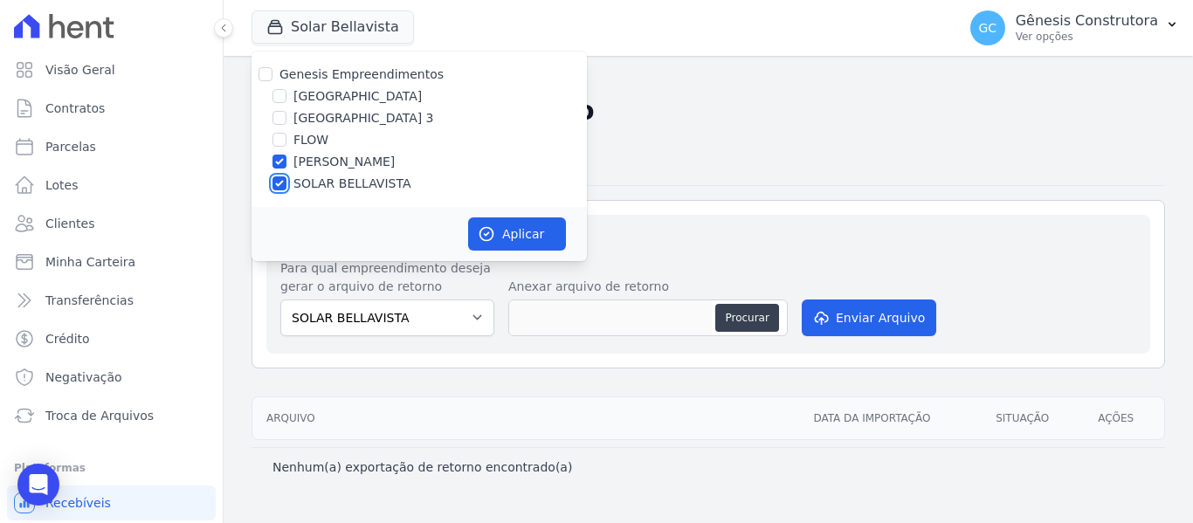
checkbox input "false"
click at [497, 236] on button "Aplicar" at bounding box center [517, 234] width 98 height 33
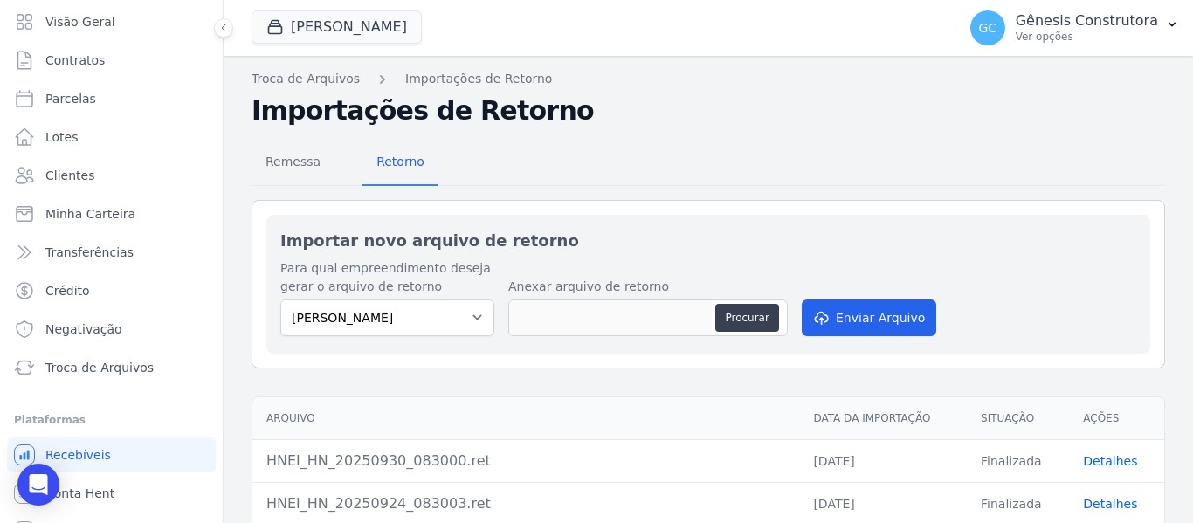
scroll to position [74, 0]
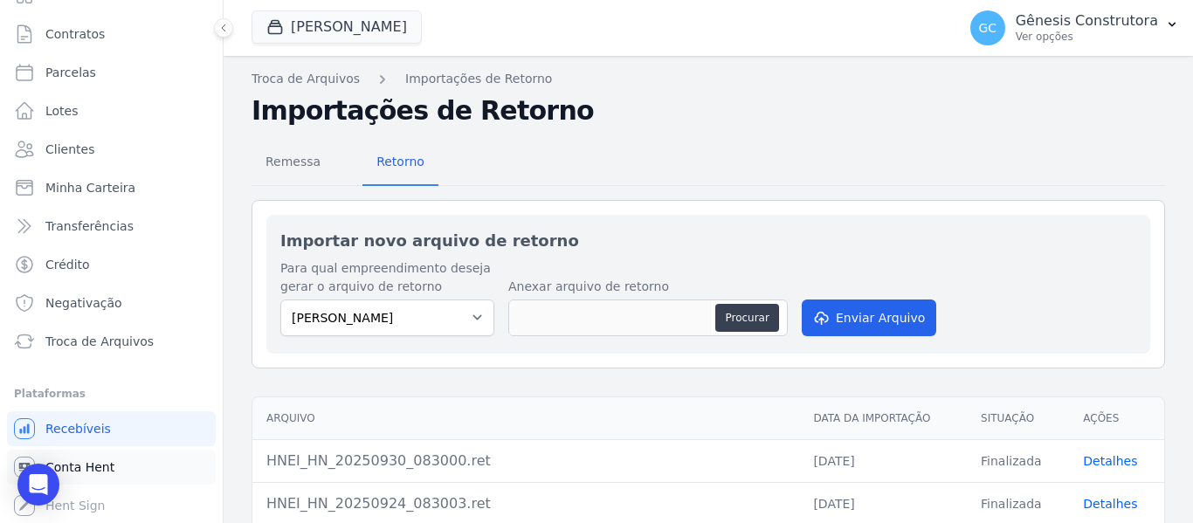
click at [106, 469] on span "Conta Hent" at bounding box center [79, 467] width 69 height 17
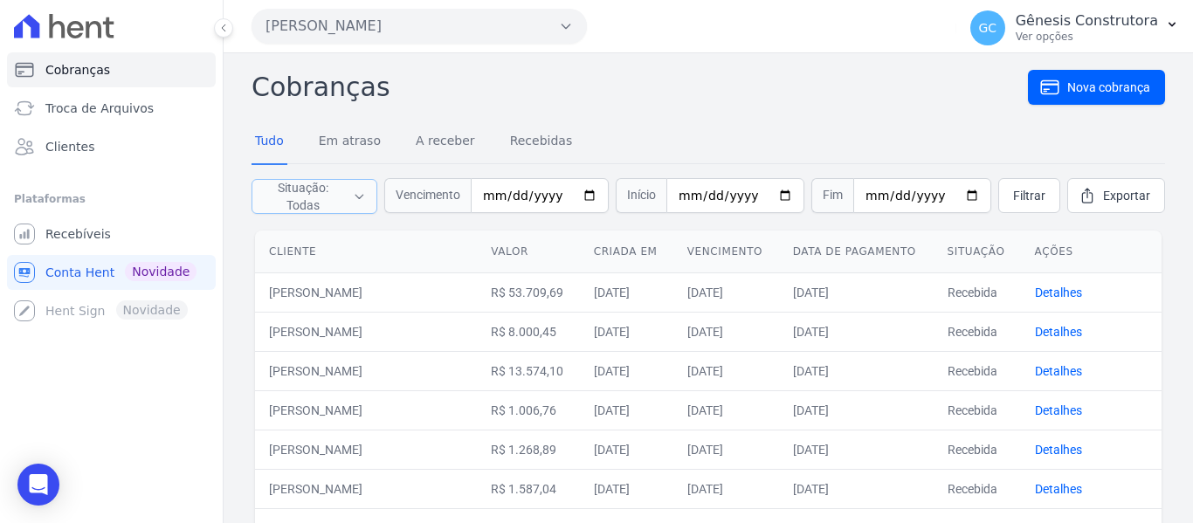
click at [366, 190] on icon "button" at bounding box center [359, 196] width 13 height 17
click at [265, 278] on input "Recebidas" at bounding box center [266, 282] width 14 height 14
checkbox input "false"
click at [263, 307] on input "Canceladas" at bounding box center [266, 304] width 14 height 14
checkbox input "false"
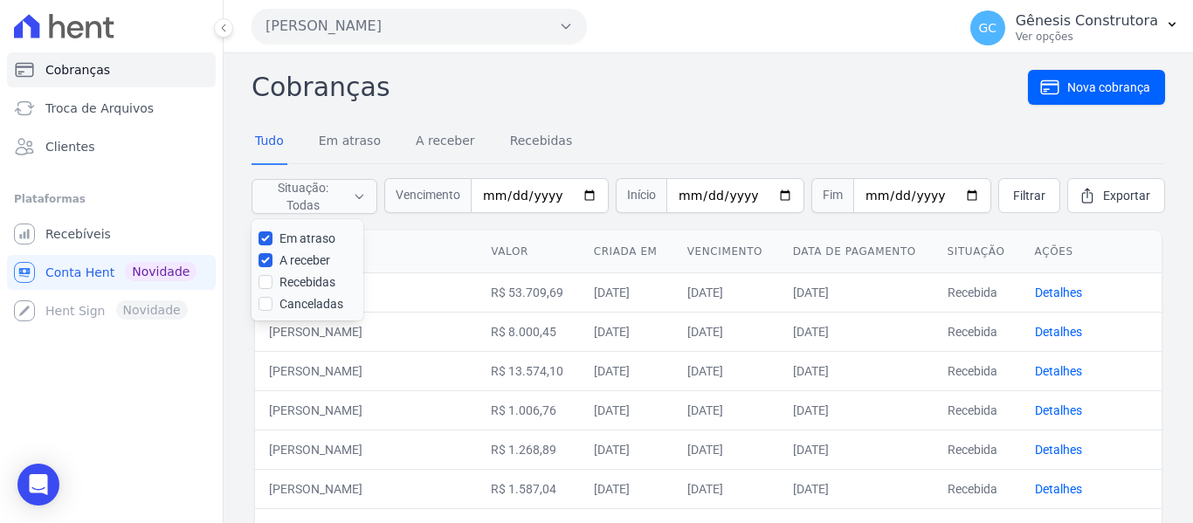
click at [1121, 273] on th "Ações" at bounding box center [1091, 252] width 141 height 43
click at [325, 203] on button "Situação: Todas" at bounding box center [315, 196] width 126 height 35
click at [1023, 188] on span "Filtrar" at bounding box center [1029, 195] width 32 height 17
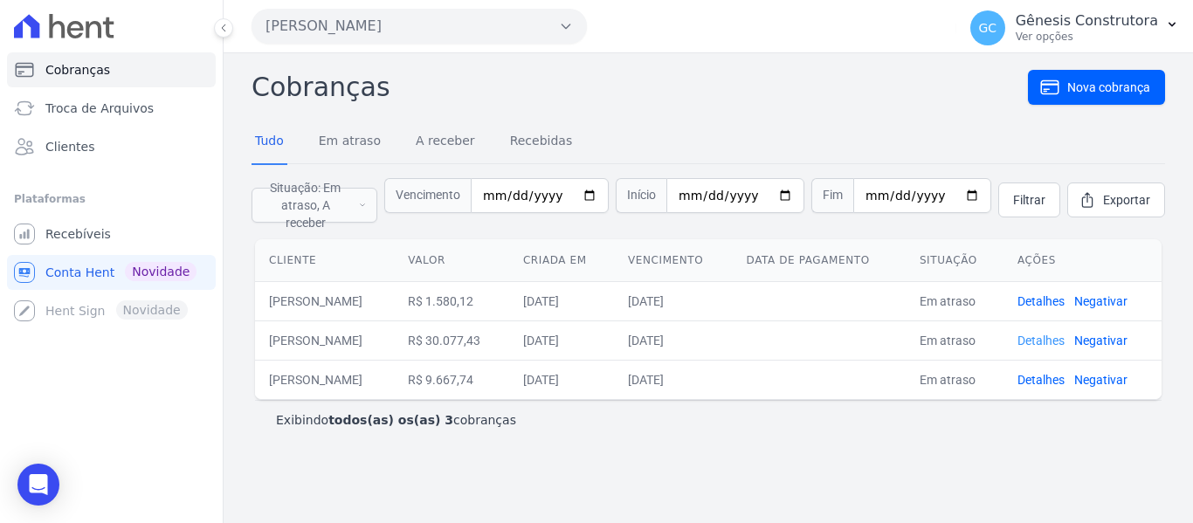
click at [1058, 334] on link "Detalhes" at bounding box center [1041, 341] width 47 height 14
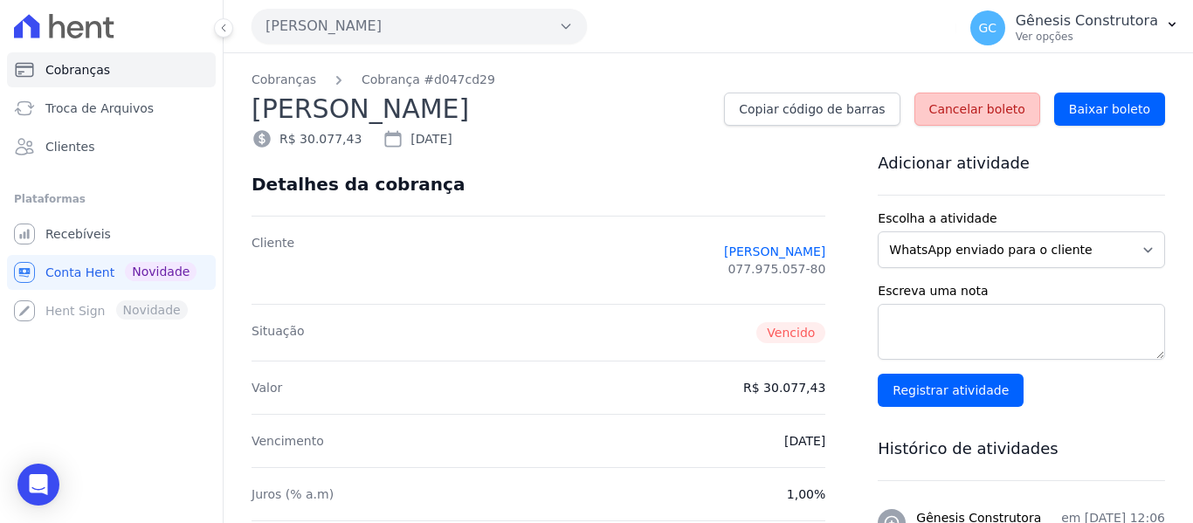
click at [977, 107] on span "Cancelar boleto" at bounding box center [978, 108] width 96 height 17
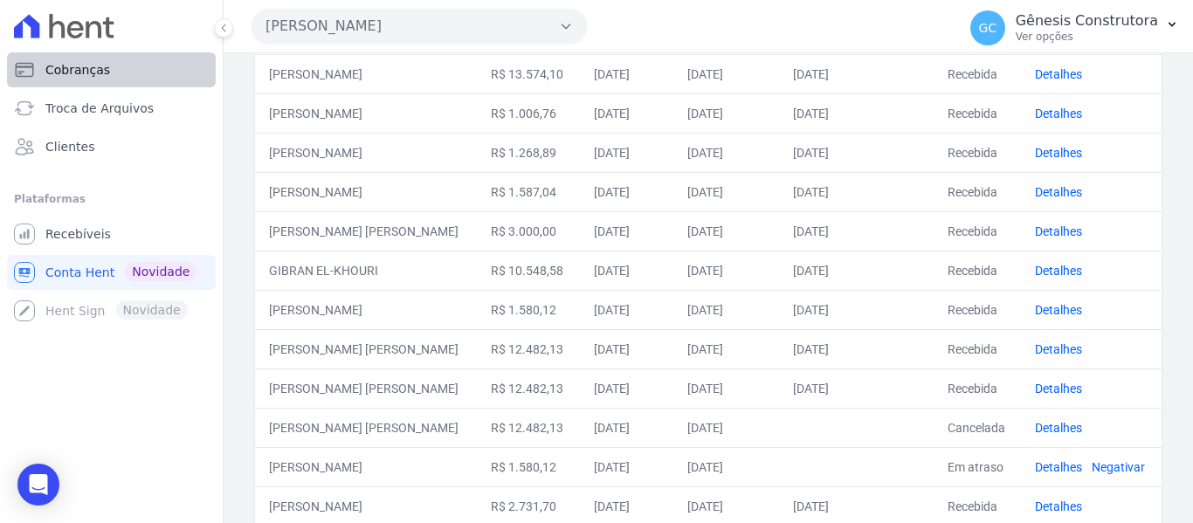
scroll to position [87, 0]
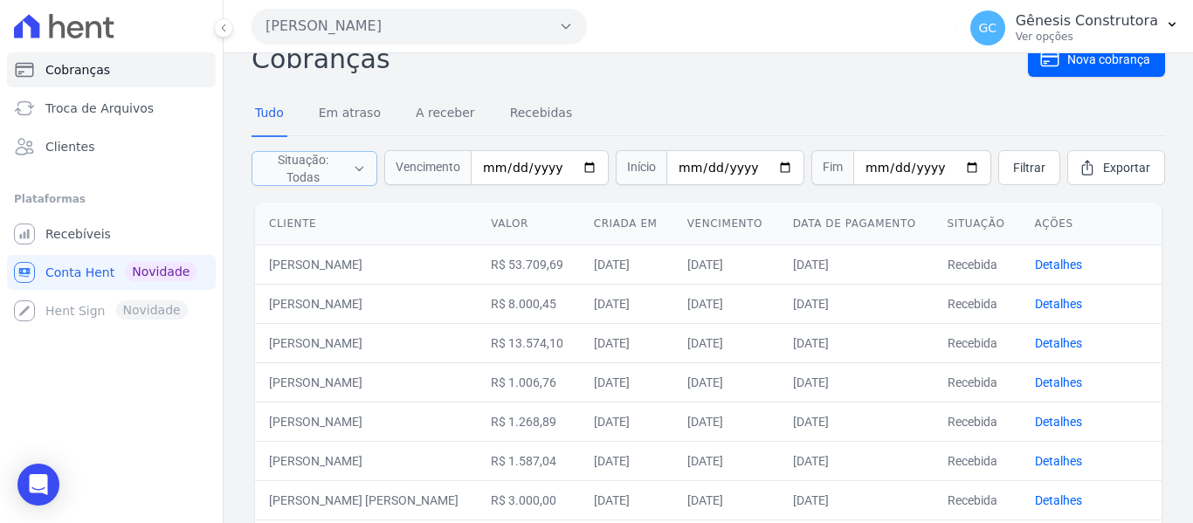
click at [324, 177] on button "Situação: Todas" at bounding box center [315, 168] width 126 height 35
click at [319, 214] on label "Em atraso" at bounding box center [308, 211] width 56 height 14
click at [273, 214] on input "Em atraso" at bounding box center [266, 211] width 14 height 14
click at [315, 205] on label "Em atraso" at bounding box center [308, 211] width 56 height 14
click at [273, 205] on input "Em atraso" at bounding box center [266, 211] width 14 height 14
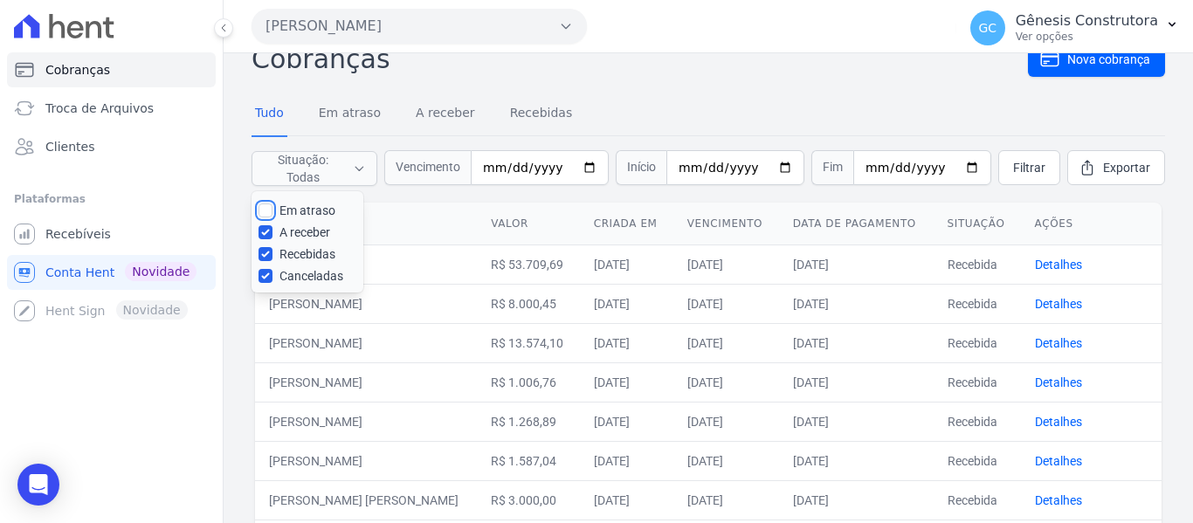
checkbox input "true"
click at [315, 255] on label "Recebidas" at bounding box center [308, 254] width 56 height 14
click at [273, 255] on input "Recebidas" at bounding box center [266, 254] width 14 height 14
checkbox input "false"
click at [317, 280] on label "Canceladas" at bounding box center [312, 276] width 64 height 14
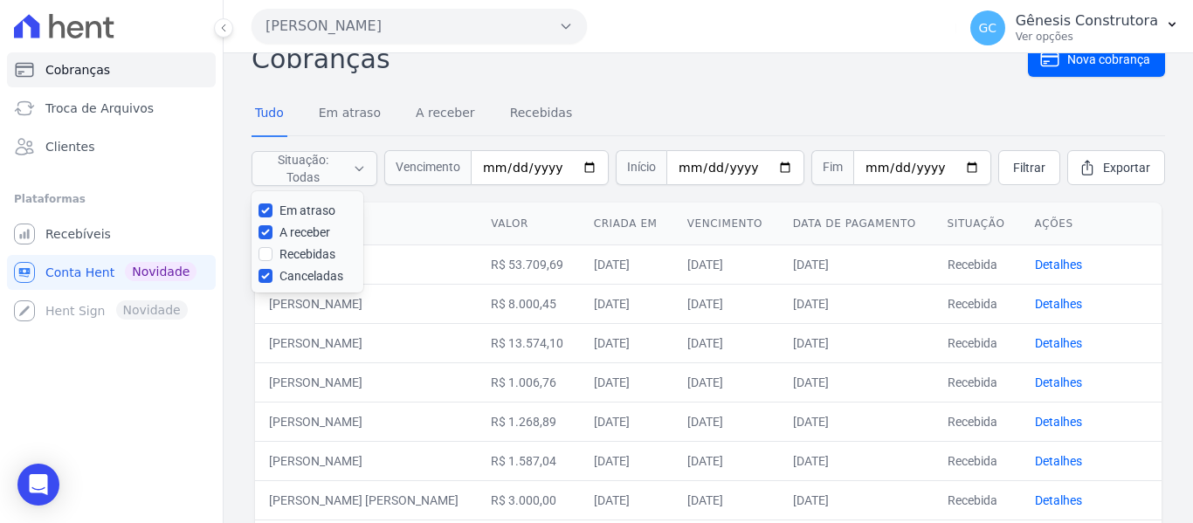
click at [273, 280] on input "Canceladas" at bounding box center [266, 276] width 14 height 14
checkbox input "false"
click at [1013, 173] on span "Filtrar" at bounding box center [1029, 167] width 32 height 17
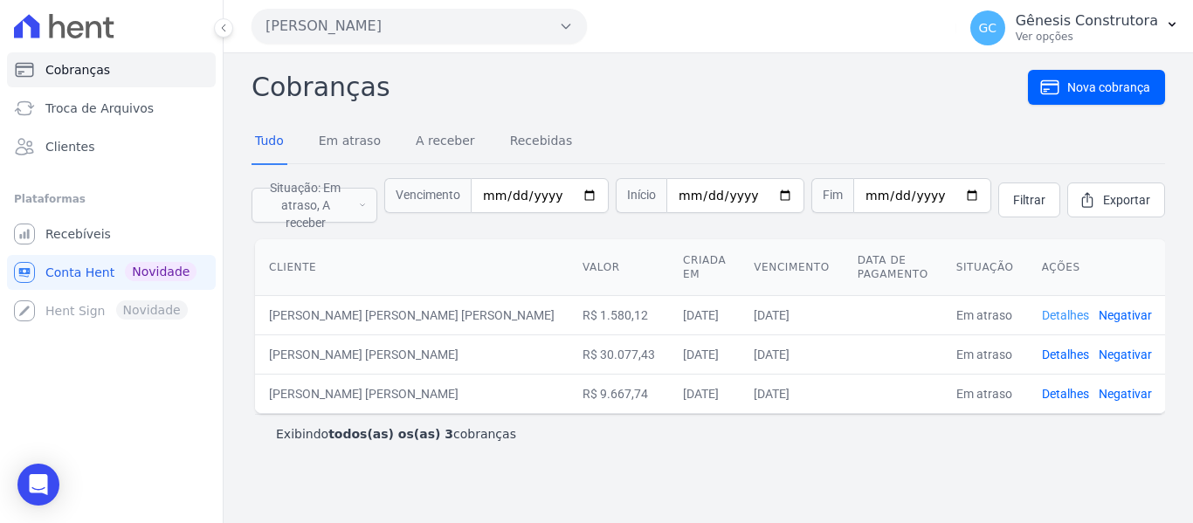
click at [1051, 308] on link "Detalhes" at bounding box center [1065, 315] width 47 height 14
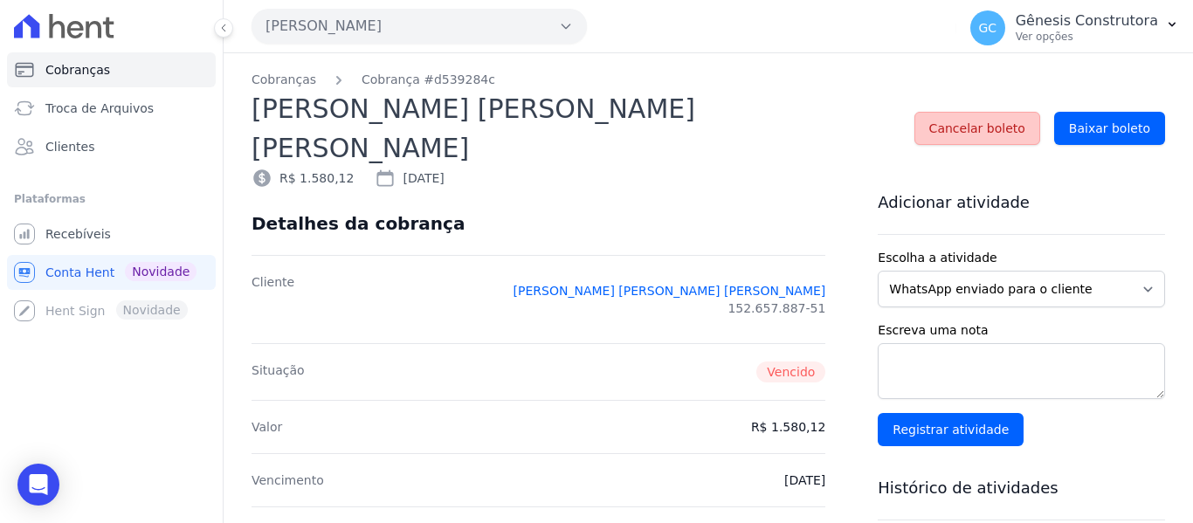
click at [991, 120] on span "Cancelar boleto" at bounding box center [978, 128] width 96 height 17
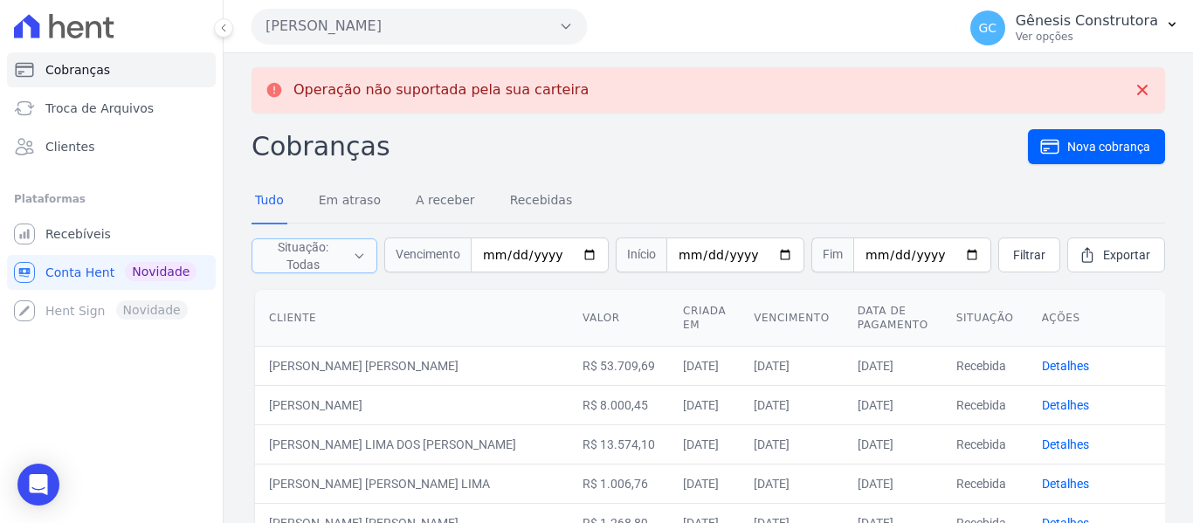
click at [342, 253] on span "Situação: Todas" at bounding box center [302, 255] width 79 height 35
click at [323, 344] on label "Recebidas" at bounding box center [308, 342] width 56 height 14
click at [273, 344] on input "Recebidas" at bounding box center [266, 342] width 14 height 14
checkbox input "false"
click at [323, 360] on label "Canceladas" at bounding box center [312, 363] width 64 height 14
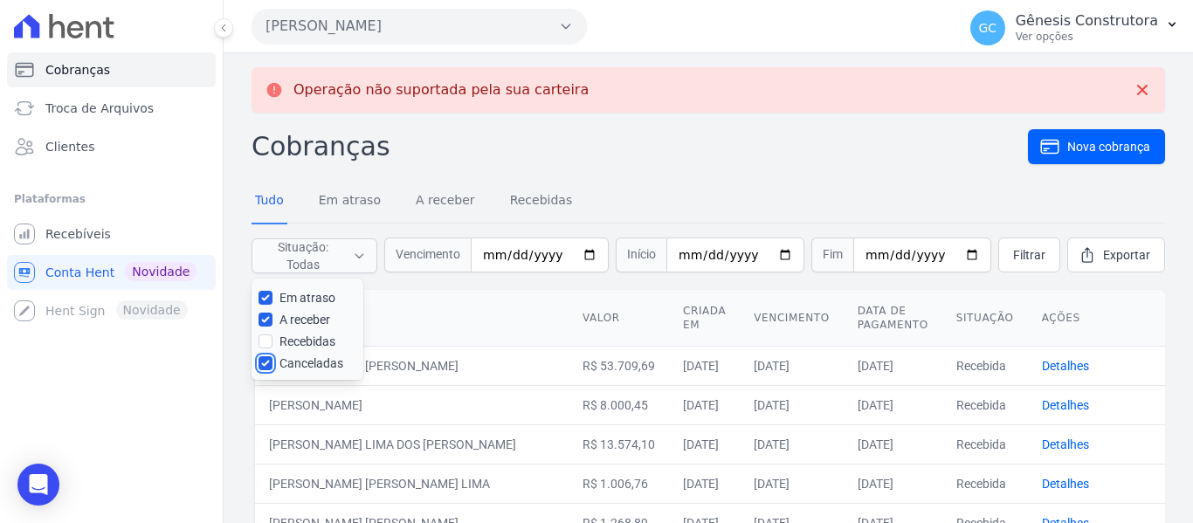
click at [273, 360] on input "Canceladas" at bounding box center [266, 363] width 14 height 14
checkbox input "false"
click at [1018, 263] on link "Filtrar" at bounding box center [1030, 255] width 62 height 35
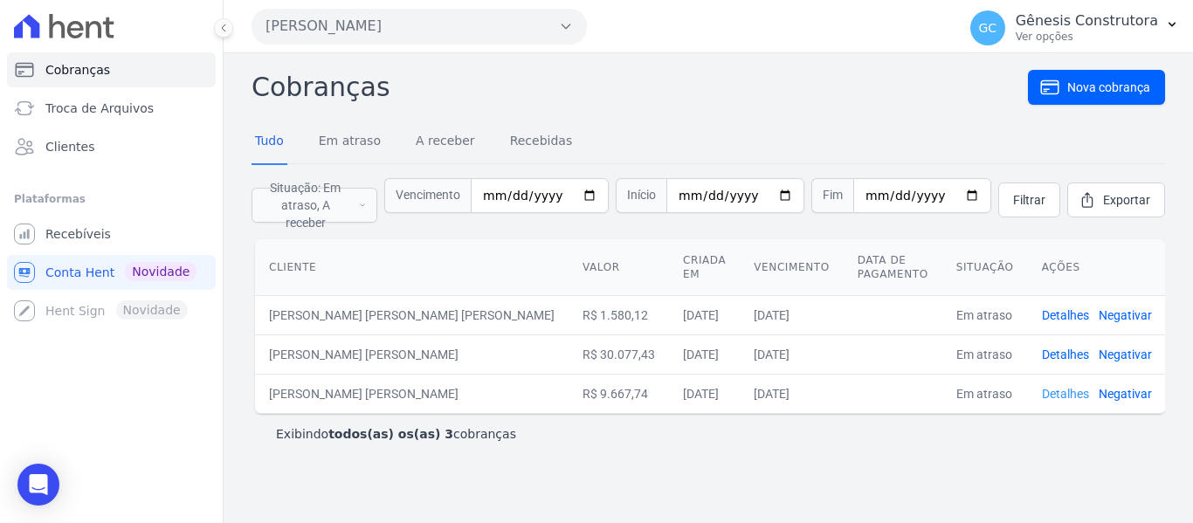
click at [1060, 387] on link "Detalhes" at bounding box center [1065, 394] width 47 height 14
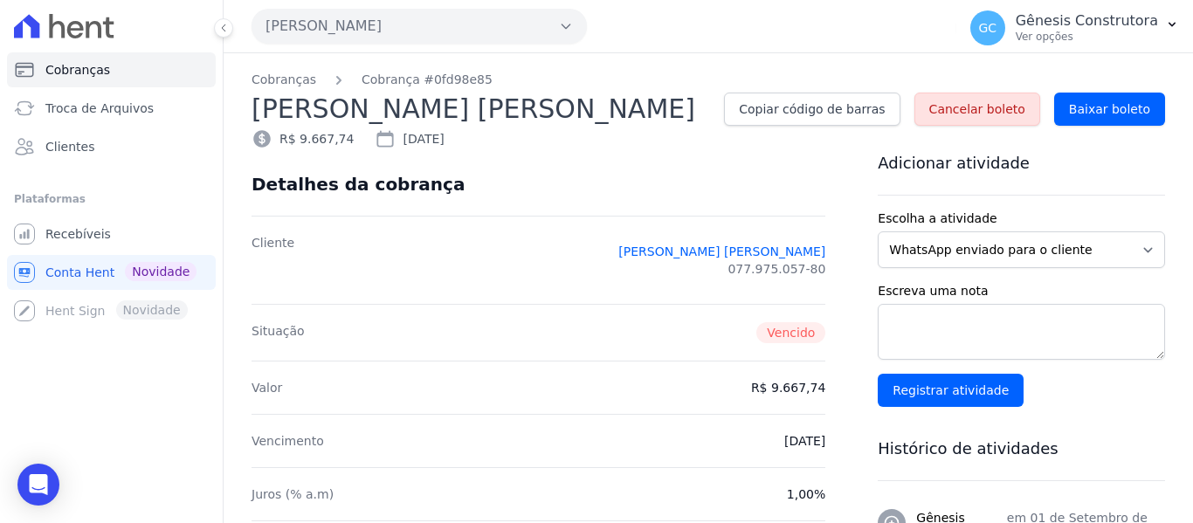
click at [387, 22] on button "[PERSON_NAME]" at bounding box center [419, 26] width 335 height 35
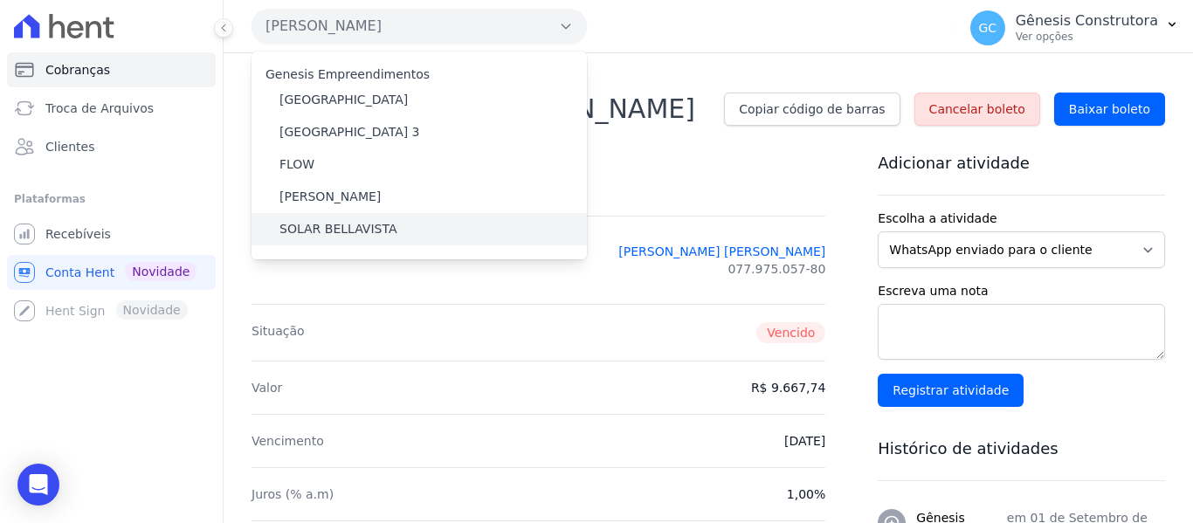
click at [339, 231] on label "SOLAR BELLAVISTA" at bounding box center [338, 229] width 117 height 18
click at [0, 0] on input "SOLAR BELLAVISTA" at bounding box center [0, 0] width 0 height 0
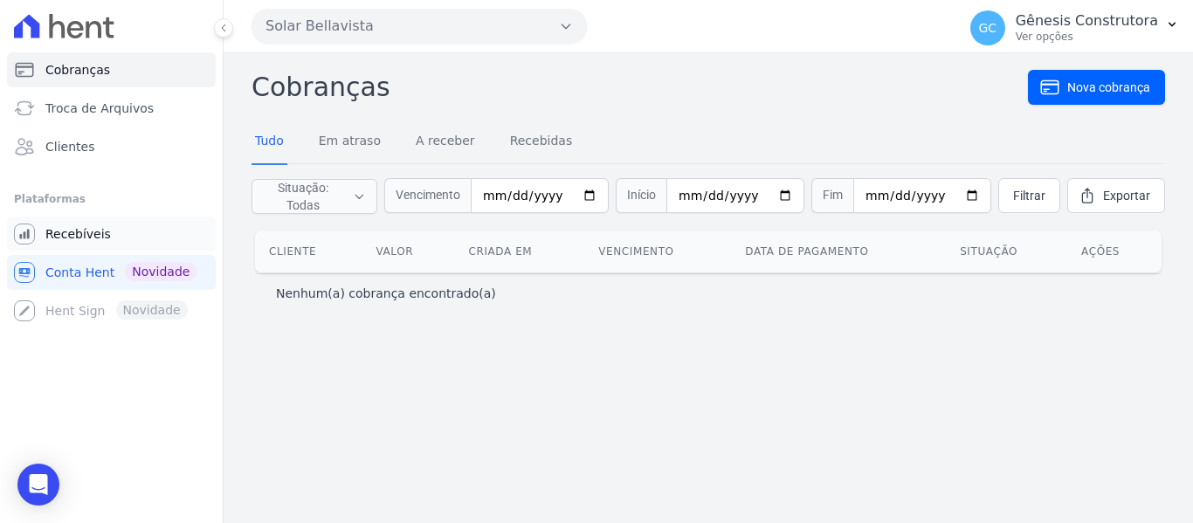
click at [118, 238] on link "Recebíveis" at bounding box center [111, 234] width 209 height 35
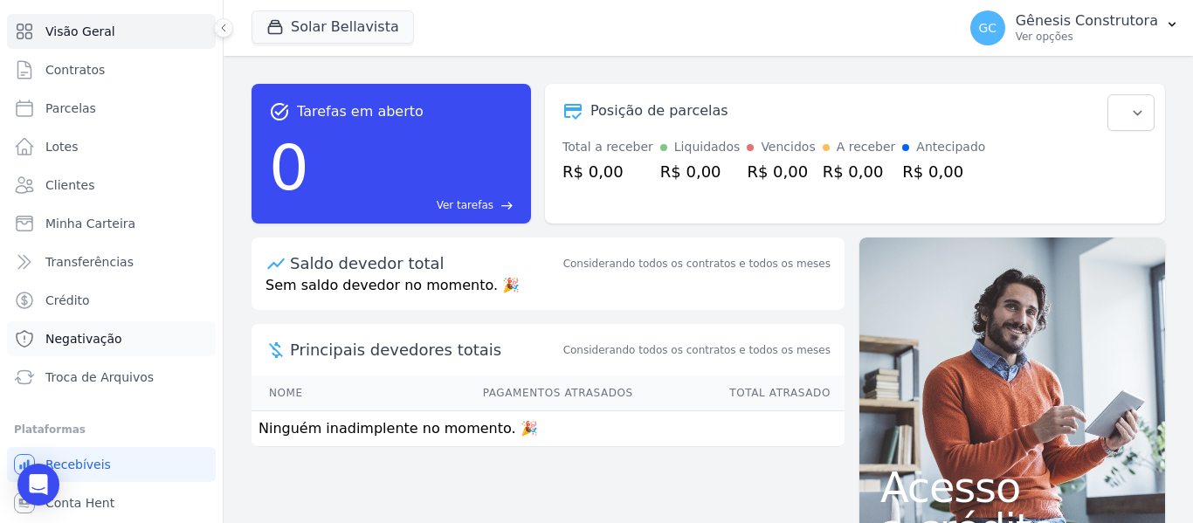
scroll to position [74, 0]
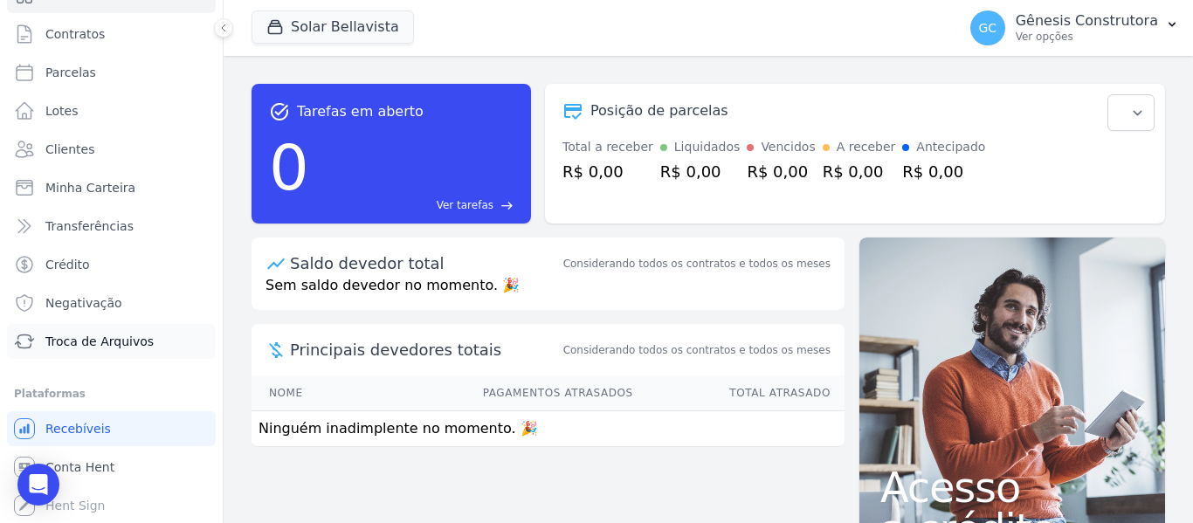
click at [143, 334] on span "Troca de Arquivos" at bounding box center [99, 341] width 108 height 17
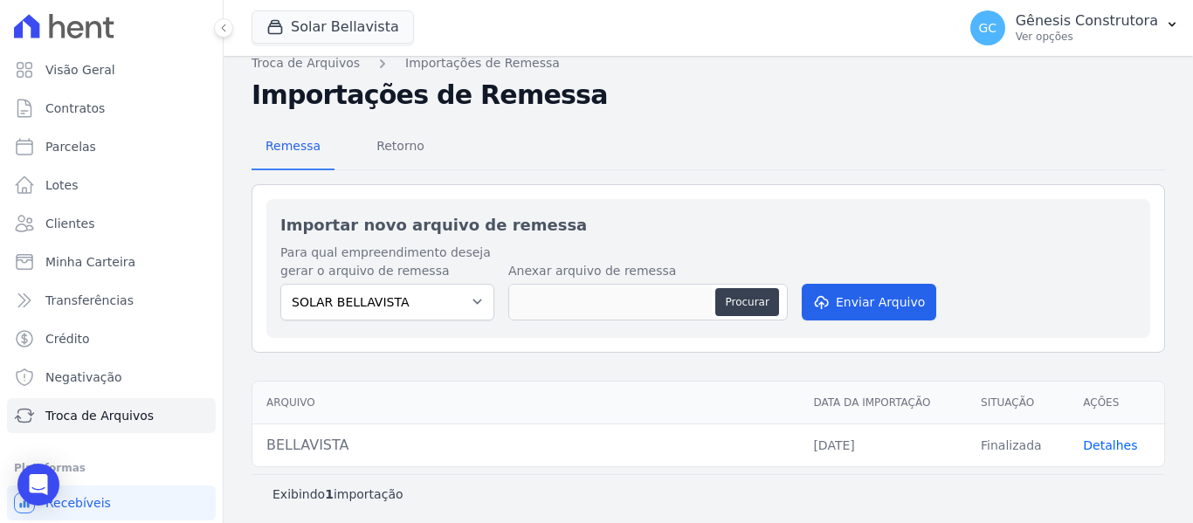
scroll to position [20, 0]
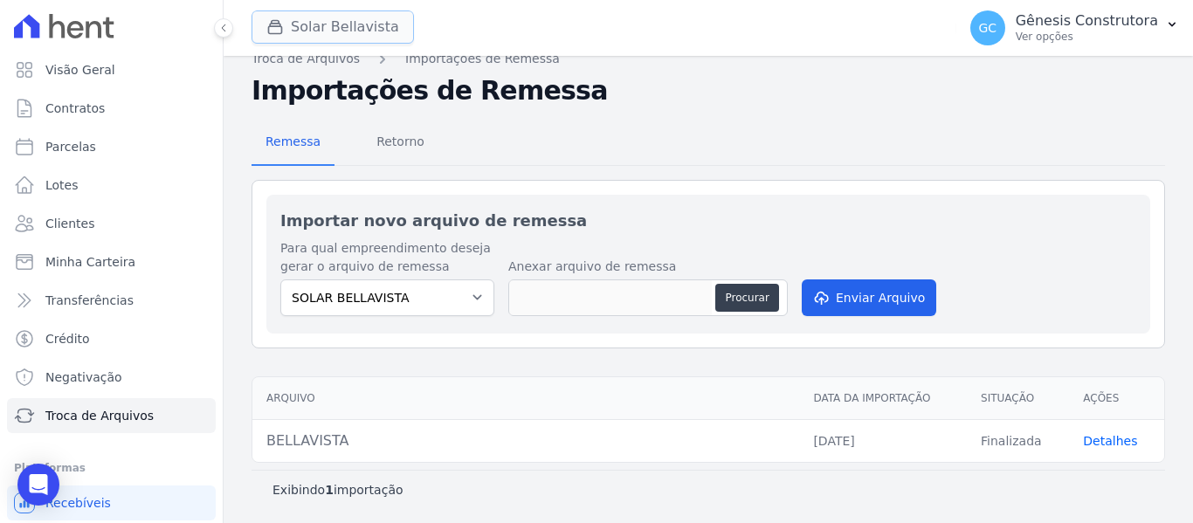
click at [286, 24] on div "button" at bounding box center [278, 26] width 24 height 17
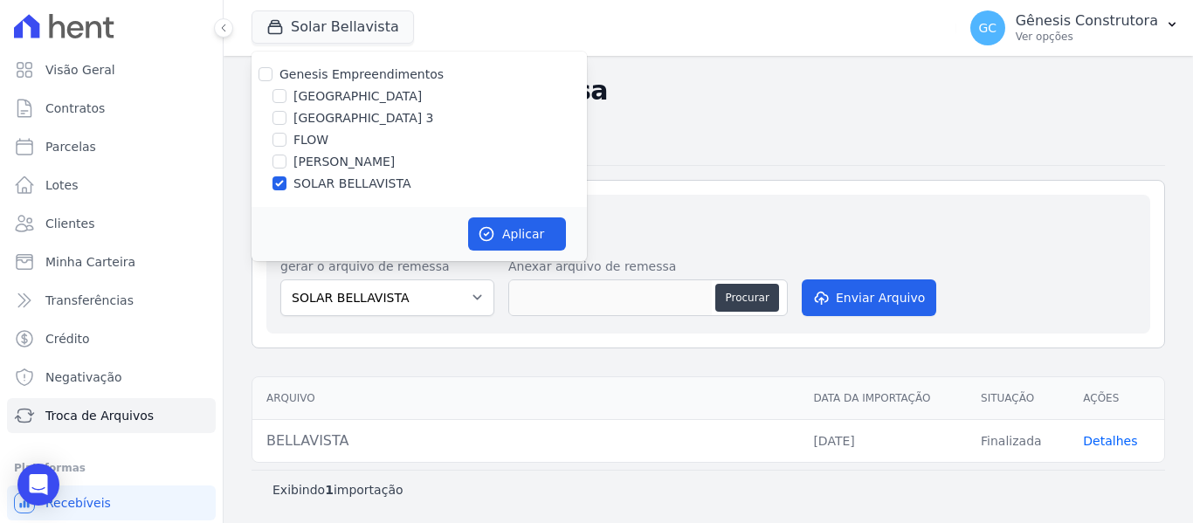
click at [330, 159] on label "[PERSON_NAME]" at bounding box center [344, 162] width 101 height 18
click at [287, 159] on input "[PERSON_NAME]" at bounding box center [280, 162] width 14 height 14
checkbox input "true"
click at [315, 183] on label "SOLAR BELLAVISTA" at bounding box center [352, 184] width 117 height 18
click at [287, 183] on input "SOLAR BELLAVISTA" at bounding box center [280, 183] width 14 height 14
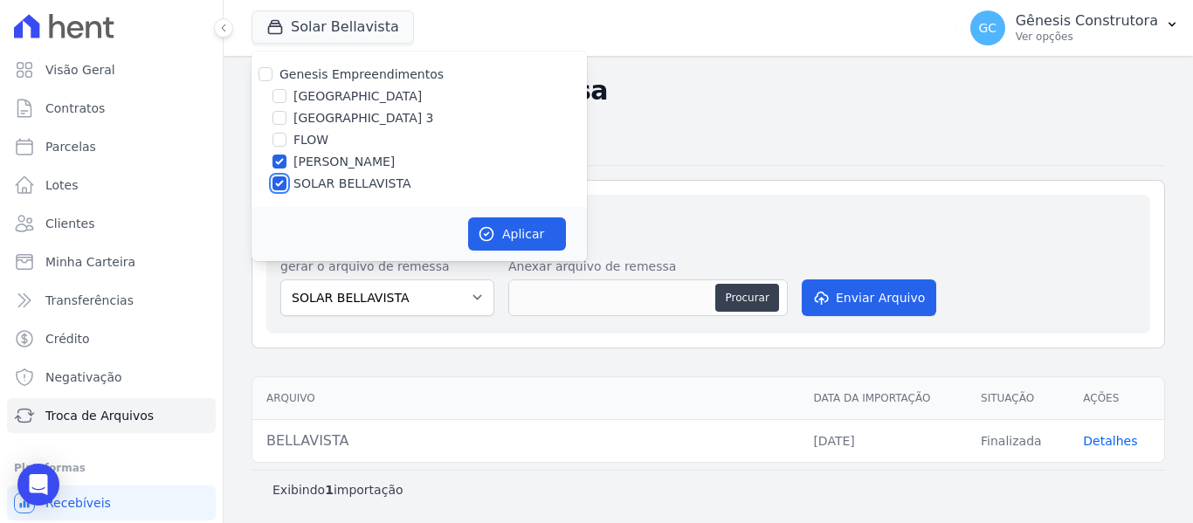
checkbox input "false"
click at [512, 230] on button "Aplicar" at bounding box center [517, 234] width 98 height 33
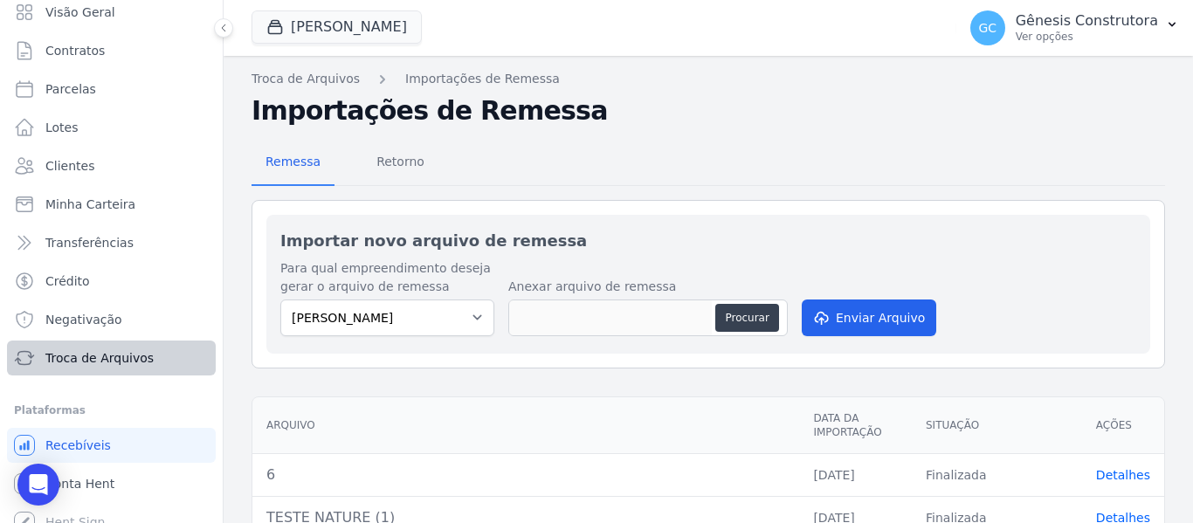
scroll to position [74, 0]
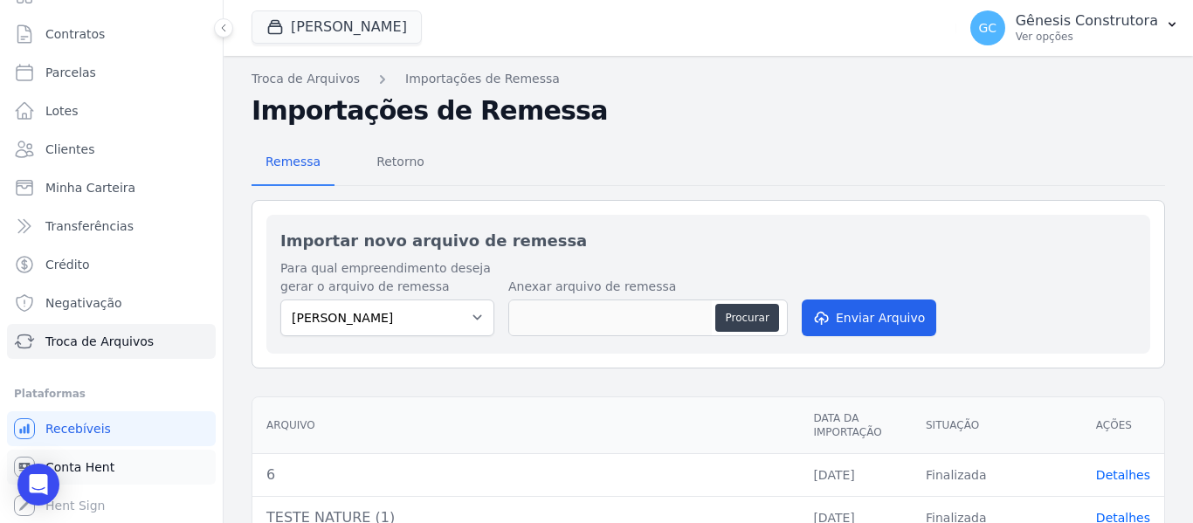
click at [88, 478] on link "Conta Hent" at bounding box center [111, 467] width 209 height 35
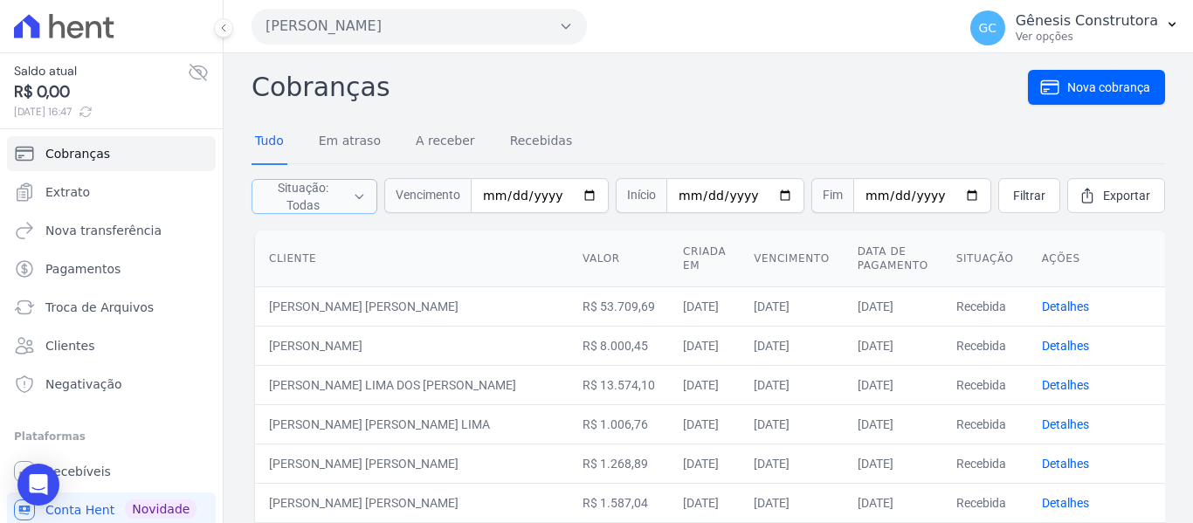
click at [336, 199] on span "Situação: Todas" at bounding box center [302, 196] width 79 height 35
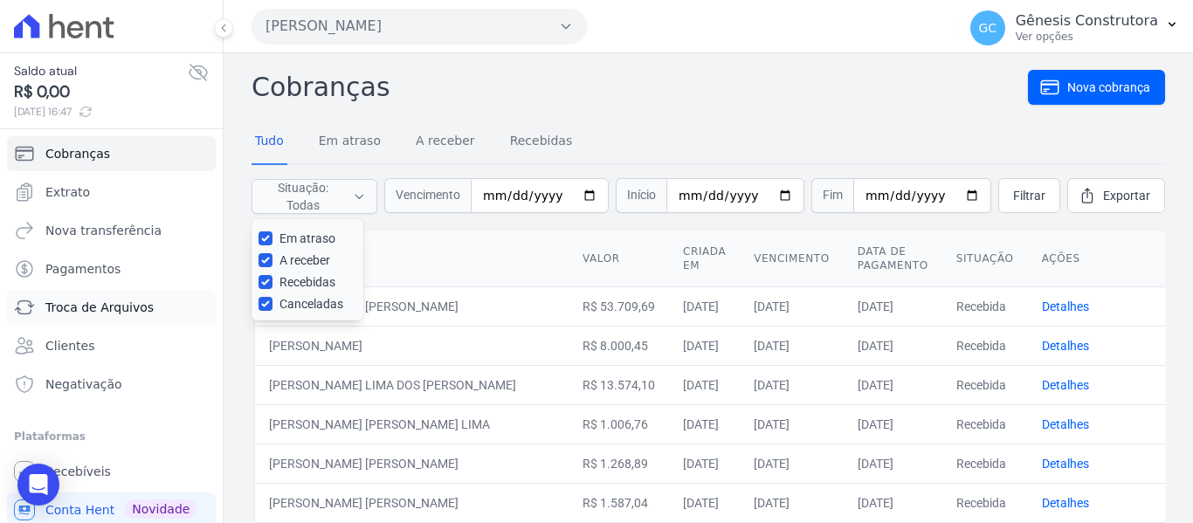
click at [150, 297] on link "Troca de Arquivos" at bounding box center [111, 307] width 209 height 35
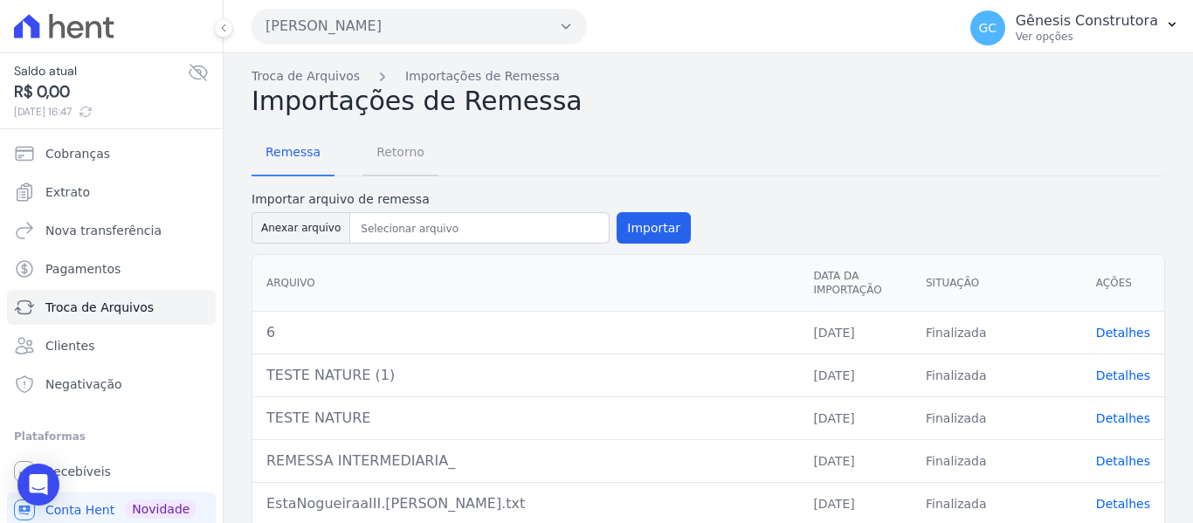
click at [397, 152] on span "Retorno" at bounding box center [400, 152] width 69 height 35
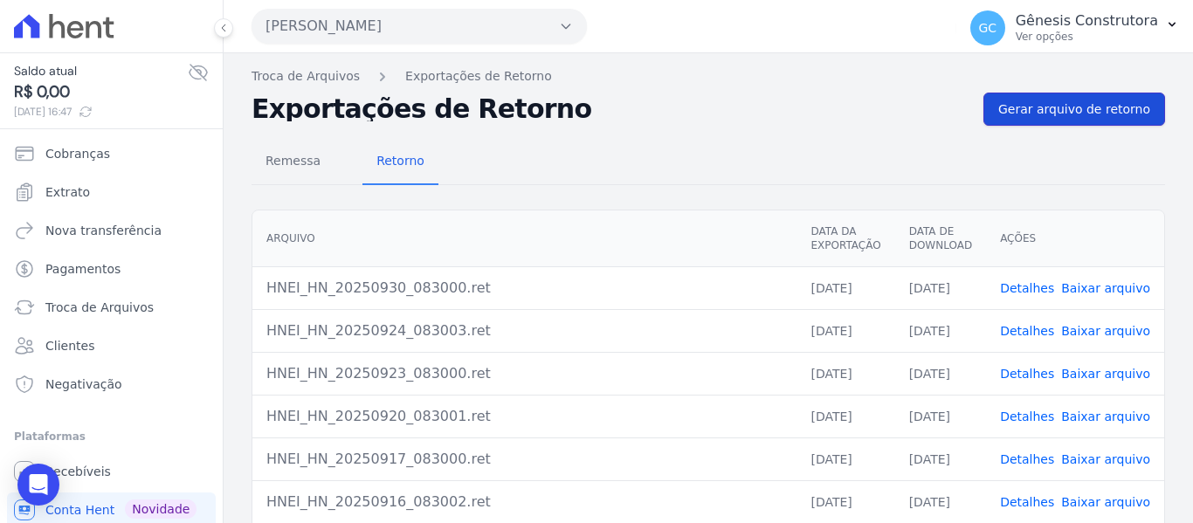
click at [1020, 106] on span "Gerar arquivo de retorno" at bounding box center [1075, 108] width 152 height 17
click at [152, 472] on link "Recebíveis" at bounding box center [111, 471] width 209 height 35
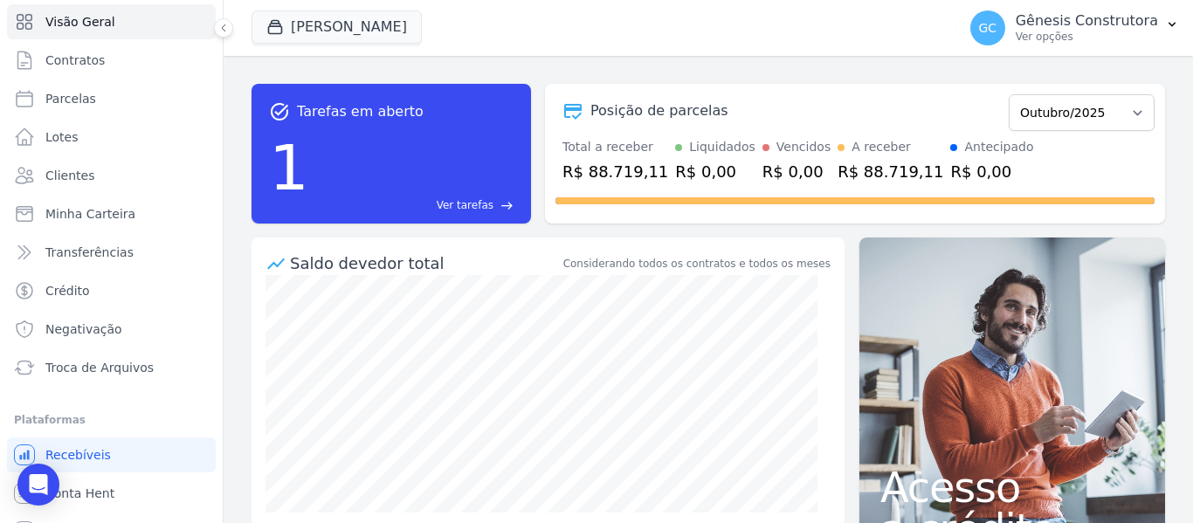
scroll to position [74, 0]
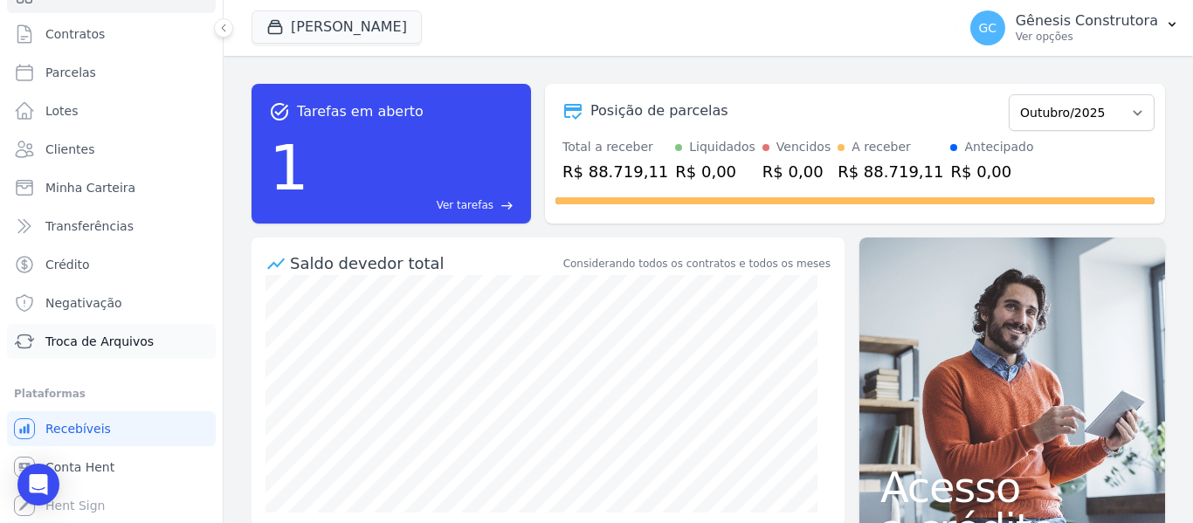
click at [84, 342] on span "Troca de Arquivos" at bounding box center [99, 341] width 108 height 17
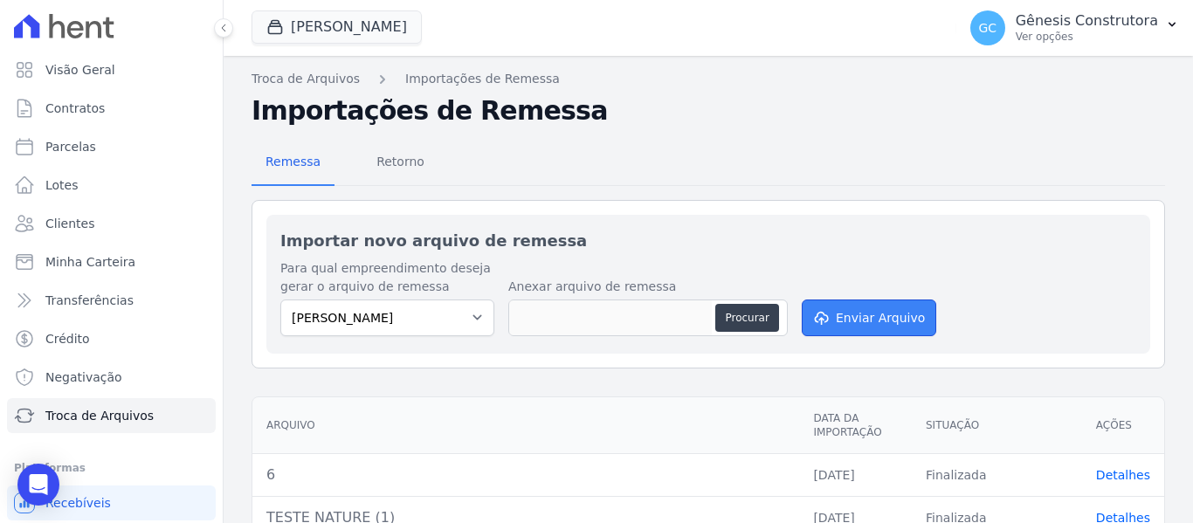
click at [812, 321] on icon "submit" at bounding box center [820, 318] width 17 height 14
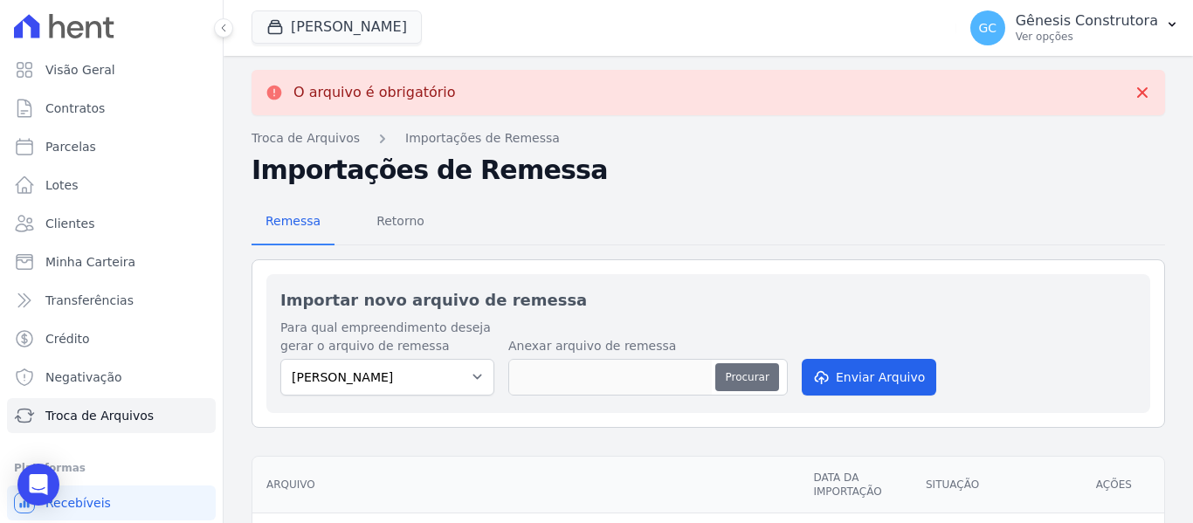
click at [722, 370] on button "Procurar" at bounding box center [746, 377] width 63 height 28
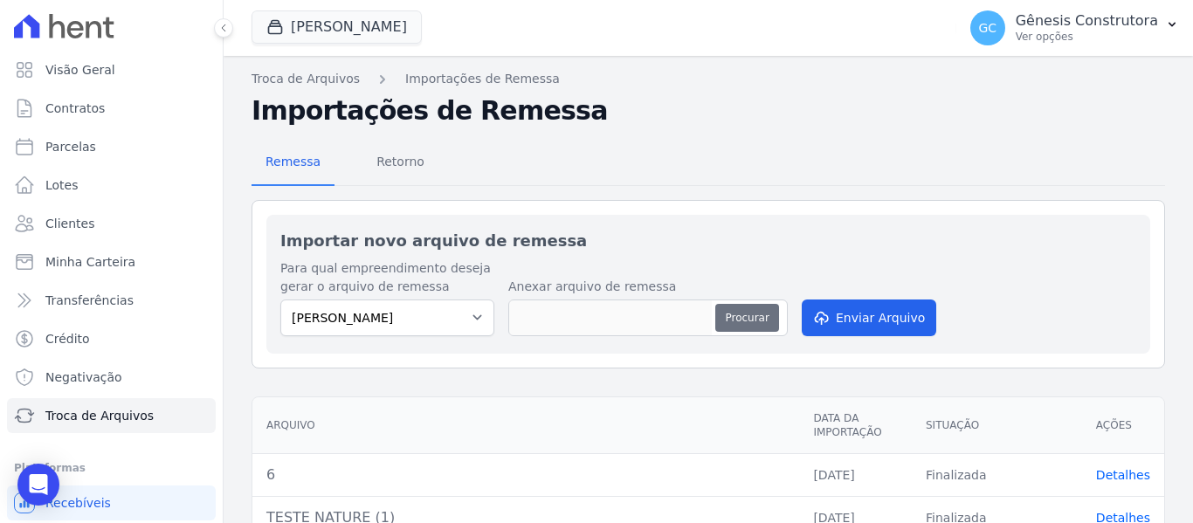
type input "NATURE"
click at [740, 318] on button "Procurar" at bounding box center [746, 318] width 63 height 28
click at [732, 319] on button "Procurar" at bounding box center [746, 318] width 63 height 28
type input "NATURE"
click at [883, 312] on button "Enviar Arquivo" at bounding box center [869, 318] width 135 height 37
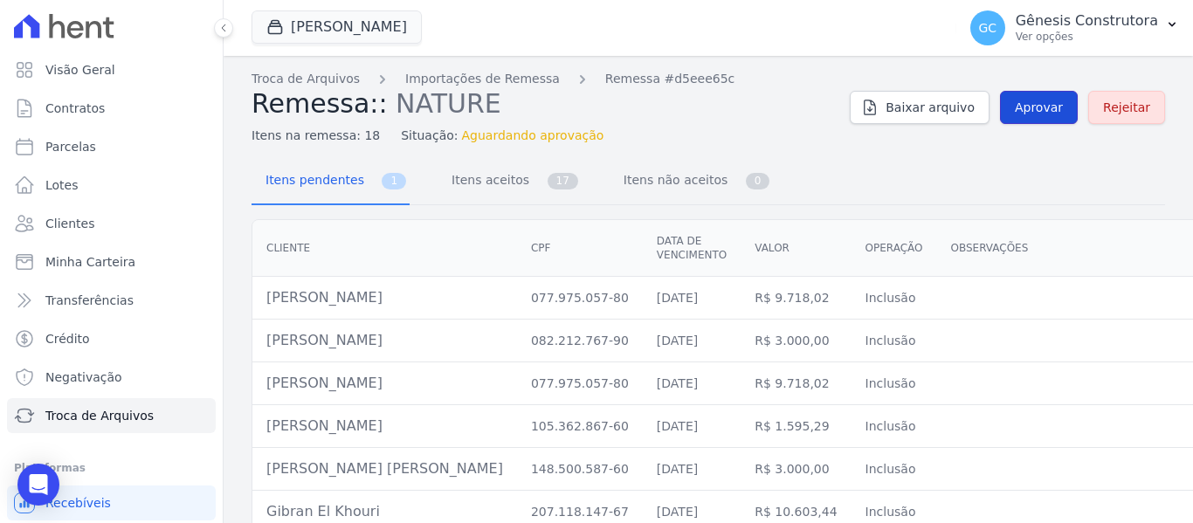
click at [1029, 110] on span "Aprovar" at bounding box center [1039, 107] width 48 height 17
click at [1021, 122] on link "Aprovar" at bounding box center [1039, 107] width 78 height 33
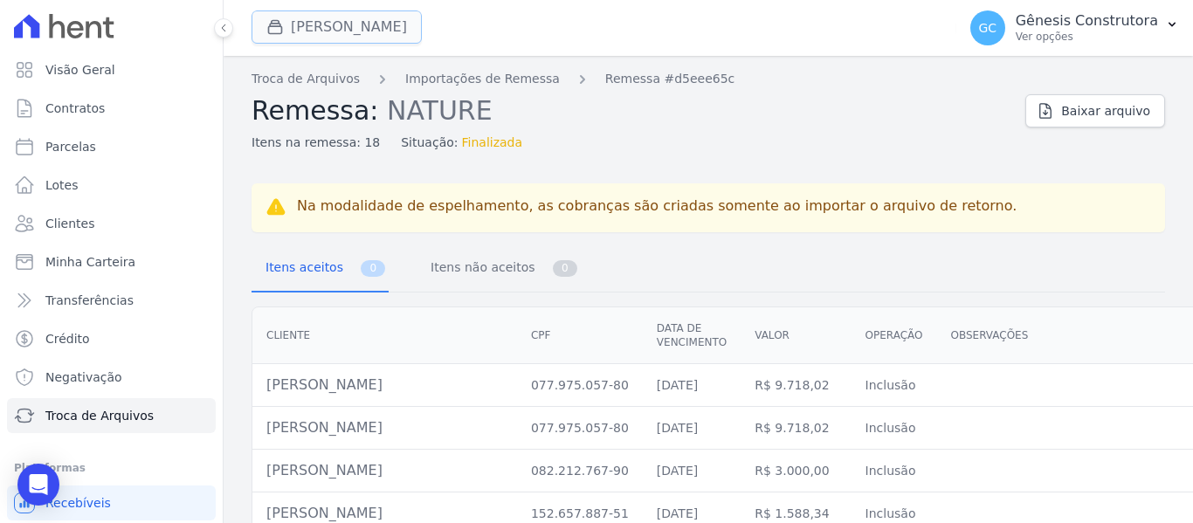
click at [347, 36] on button "[PERSON_NAME]" at bounding box center [337, 26] width 170 height 33
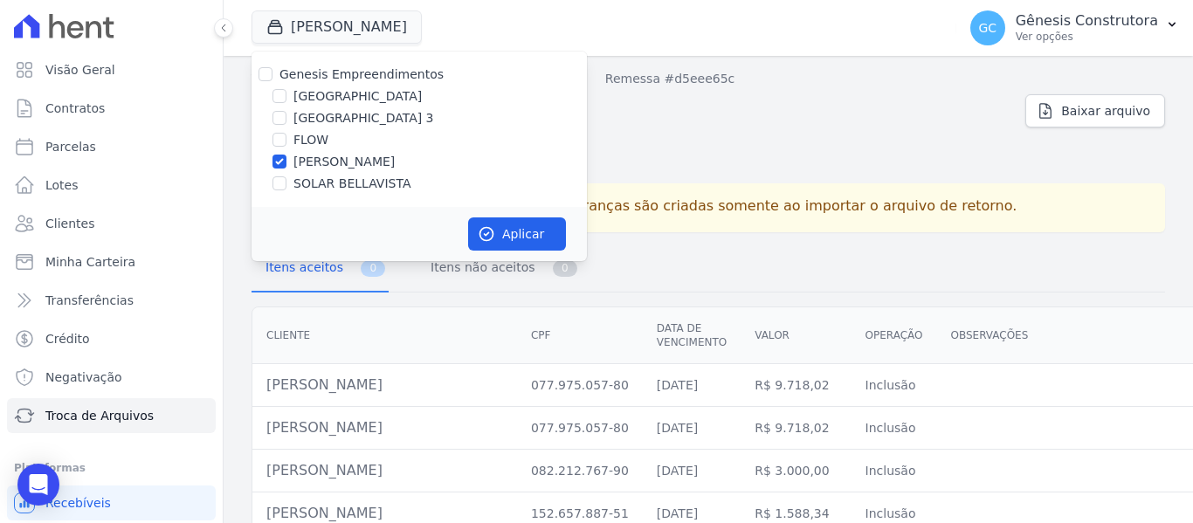
click at [300, 137] on label "FLOW" at bounding box center [311, 140] width 35 height 18
click at [287, 137] on input "FLOW" at bounding box center [280, 140] width 14 height 14
checkbox input "true"
click at [292, 167] on div "[PERSON_NAME]" at bounding box center [419, 162] width 335 height 18
click at [281, 162] on input "[PERSON_NAME]" at bounding box center [280, 162] width 14 height 14
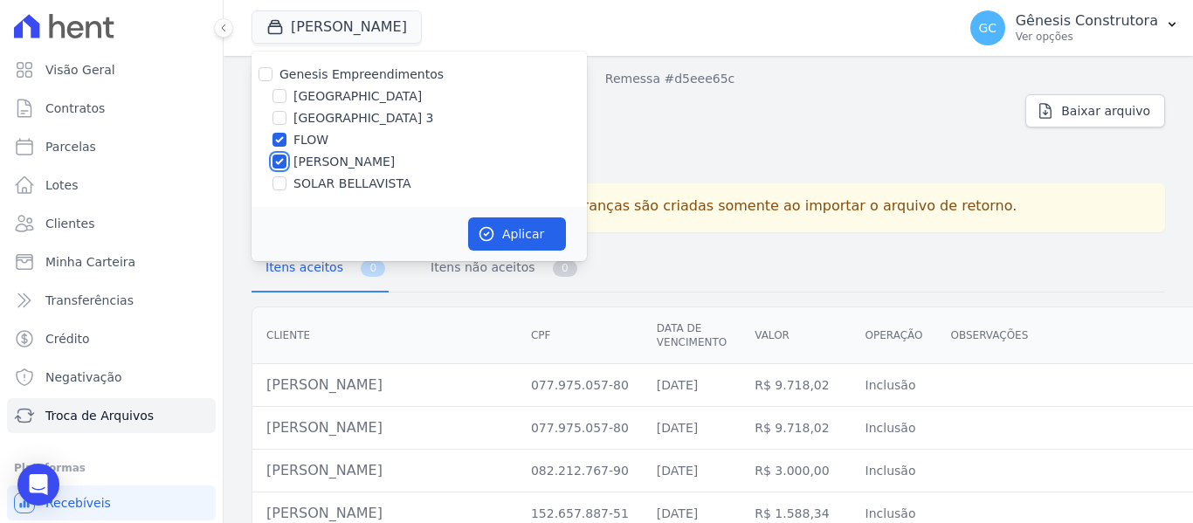
checkbox input "false"
click at [516, 240] on button "Aplicar" at bounding box center [517, 234] width 98 height 33
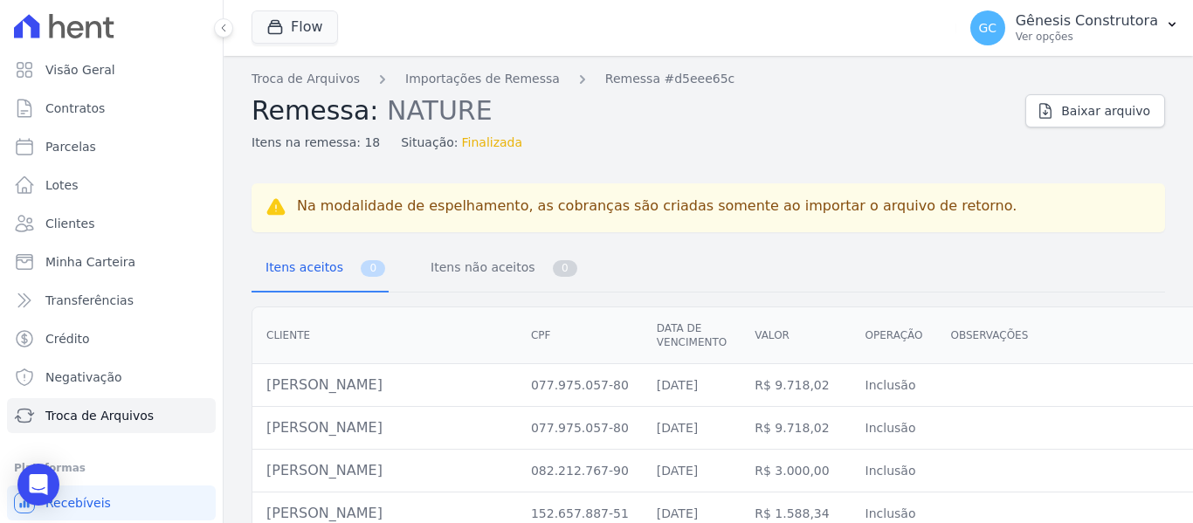
scroll to position [74, 0]
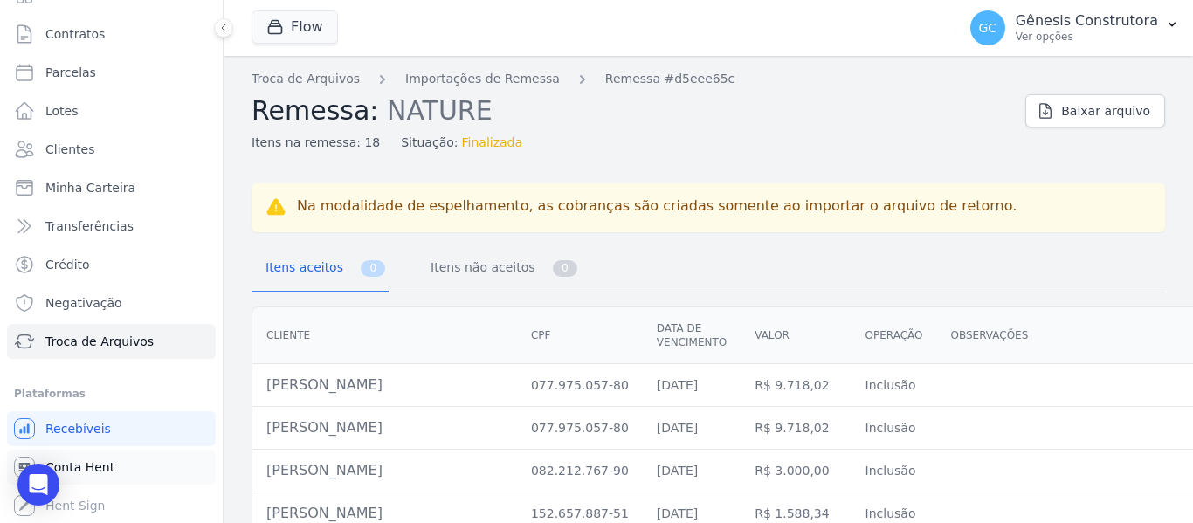
click at [142, 469] on link "Conta Hent" at bounding box center [111, 467] width 209 height 35
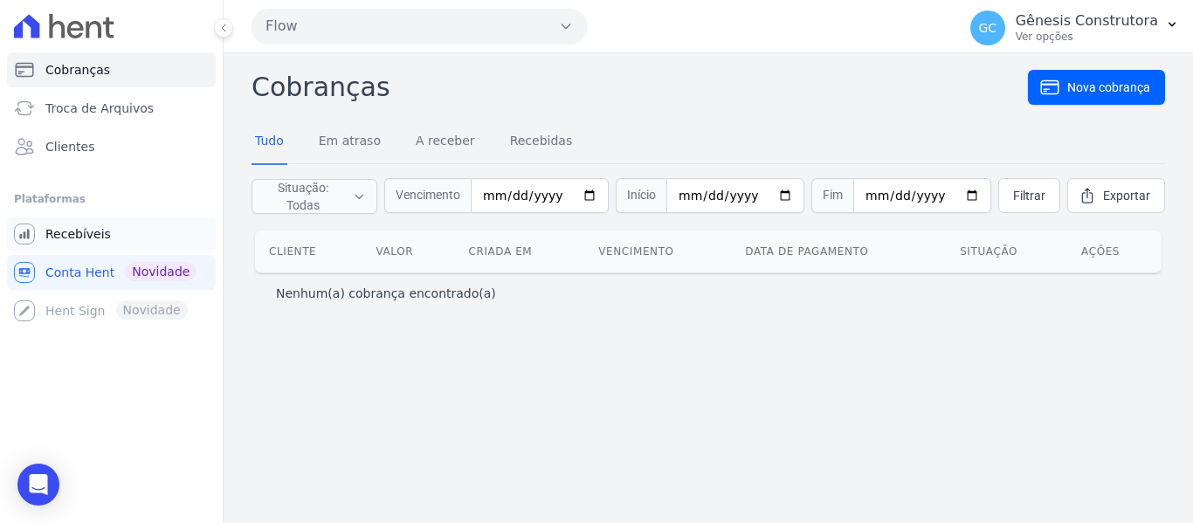
click at [103, 238] on span "Recebíveis" at bounding box center [78, 233] width 66 height 17
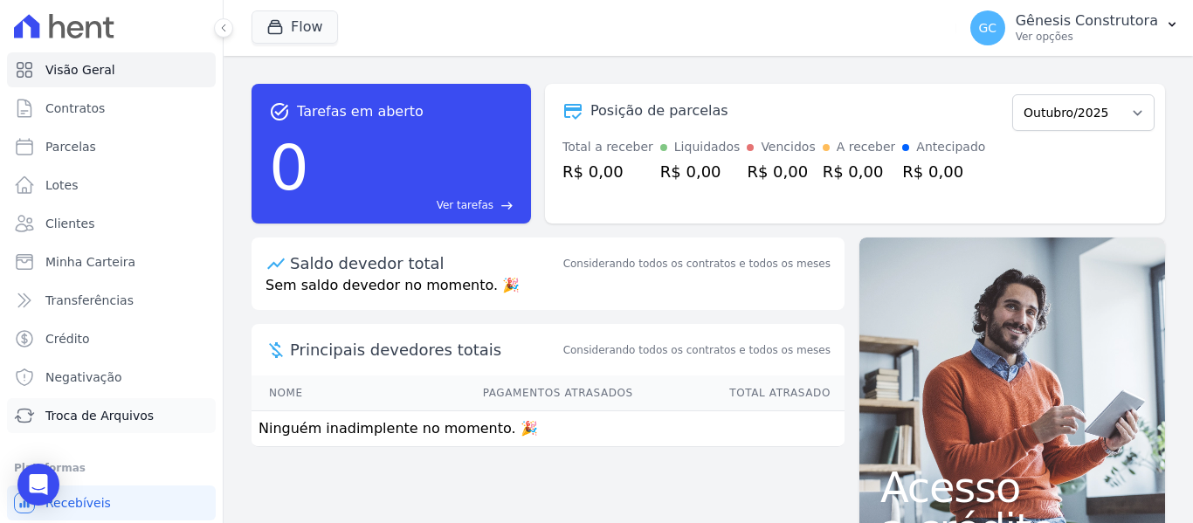
click at [93, 411] on span "Troca de Arquivos" at bounding box center [99, 415] width 108 height 17
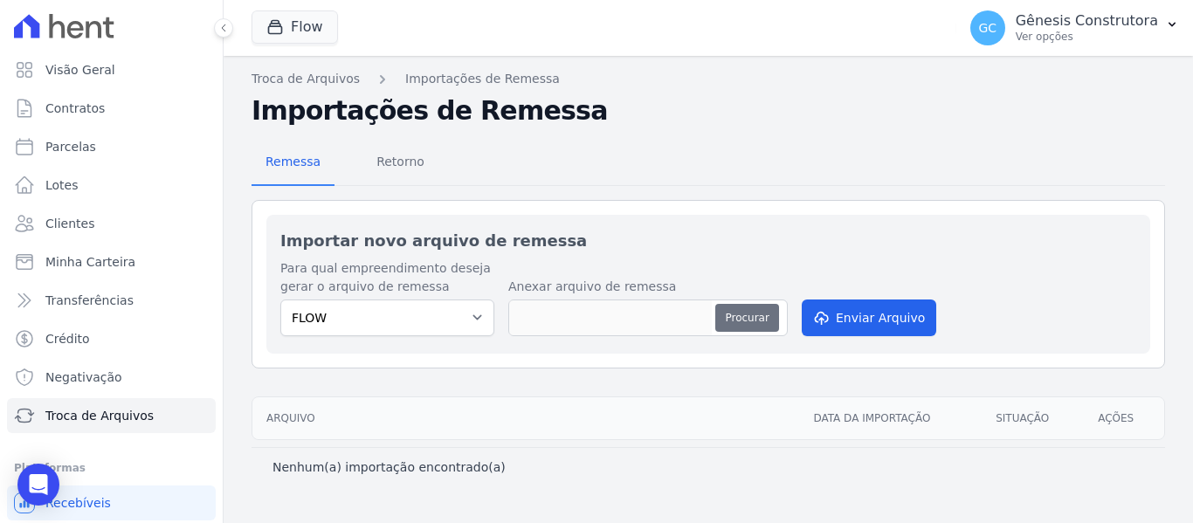
click at [759, 321] on button "Procurar" at bounding box center [746, 318] width 63 height 28
type input "FLOW"
click at [836, 313] on button "Enviar Arquivo" at bounding box center [869, 318] width 135 height 37
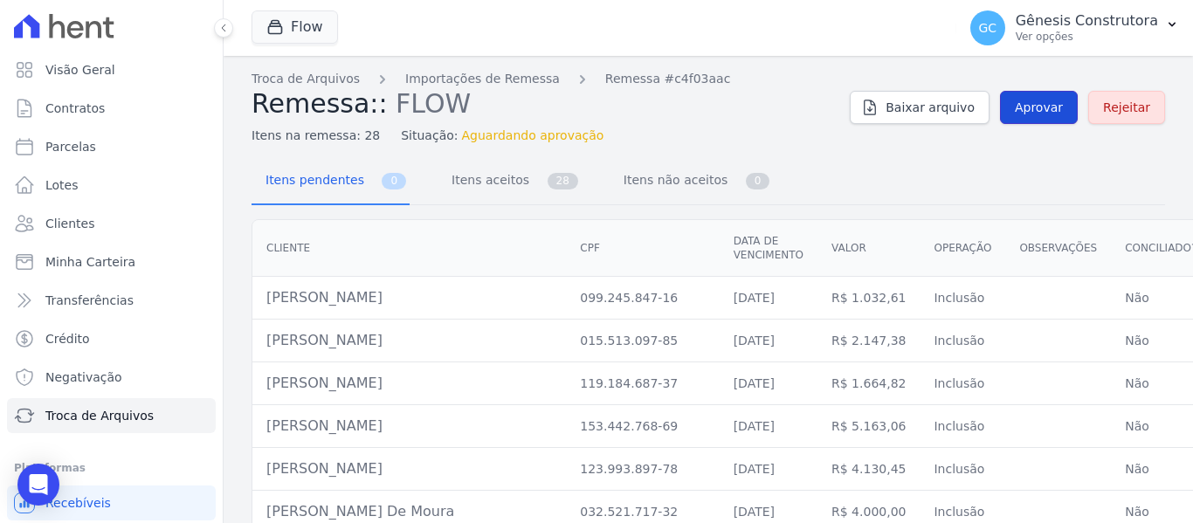
click at [1043, 113] on span "Aprovar" at bounding box center [1039, 107] width 48 height 17
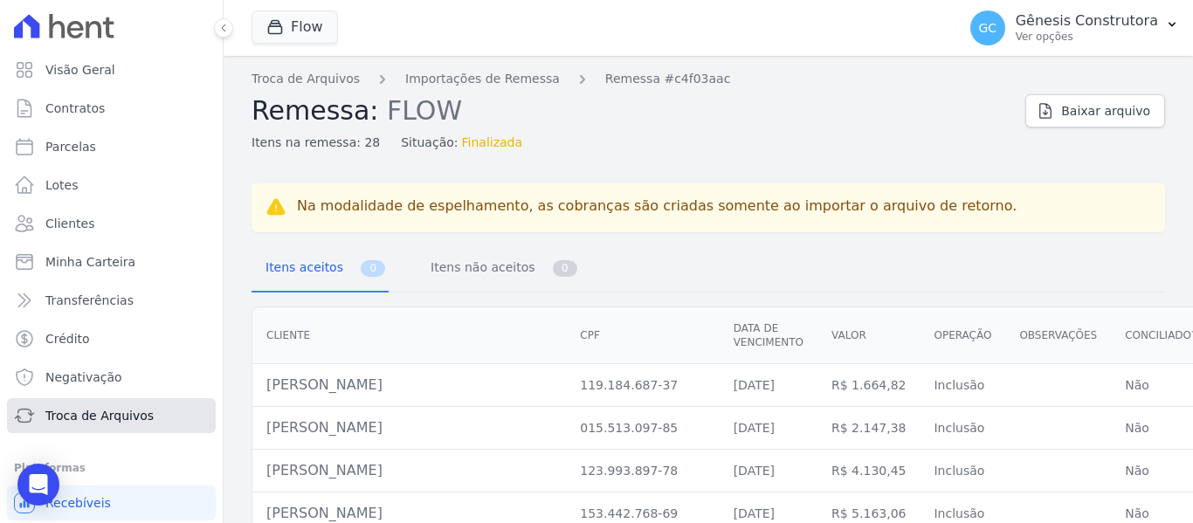
click at [130, 407] on span "Troca de Arquivos" at bounding box center [99, 415] width 108 height 17
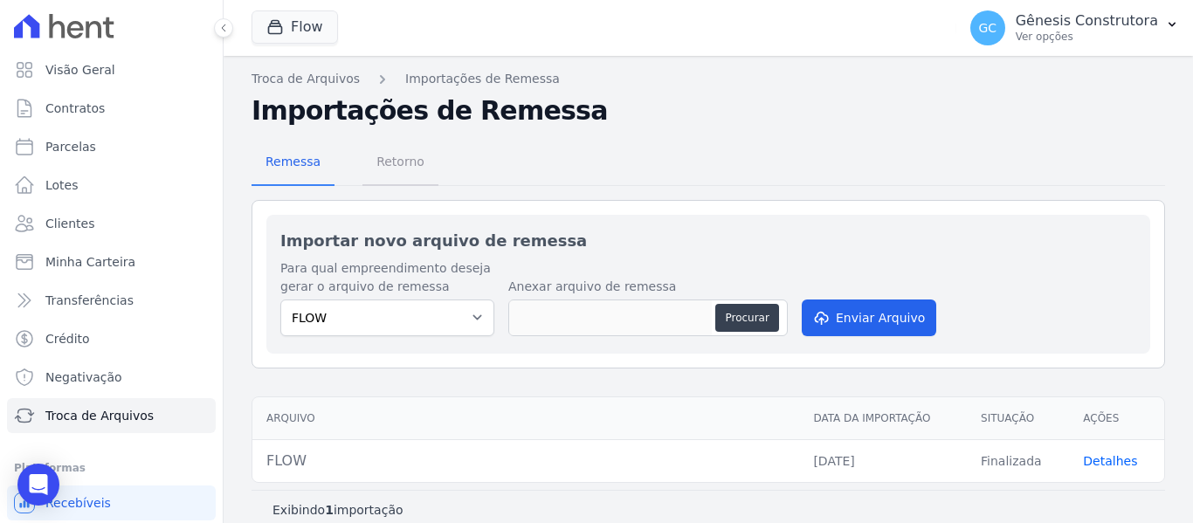
click at [403, 169] on span "Retorno" at bounding box center [400, 161] width 69 height 35
